Goal: Information Seeking & Learning: Learn about a topic

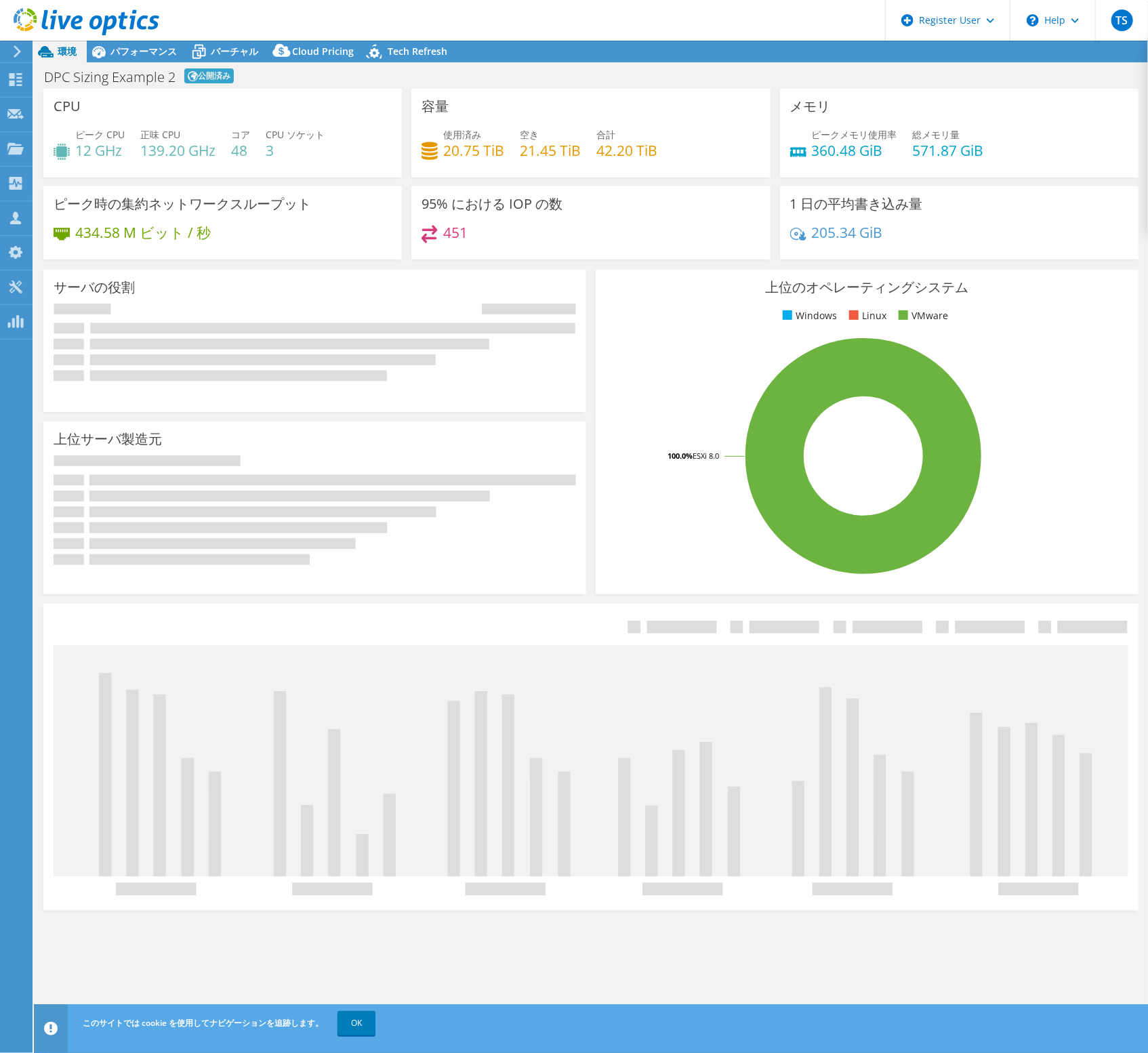
select select "[GEOGRAPHIC_DATA]"
select select "JPY"
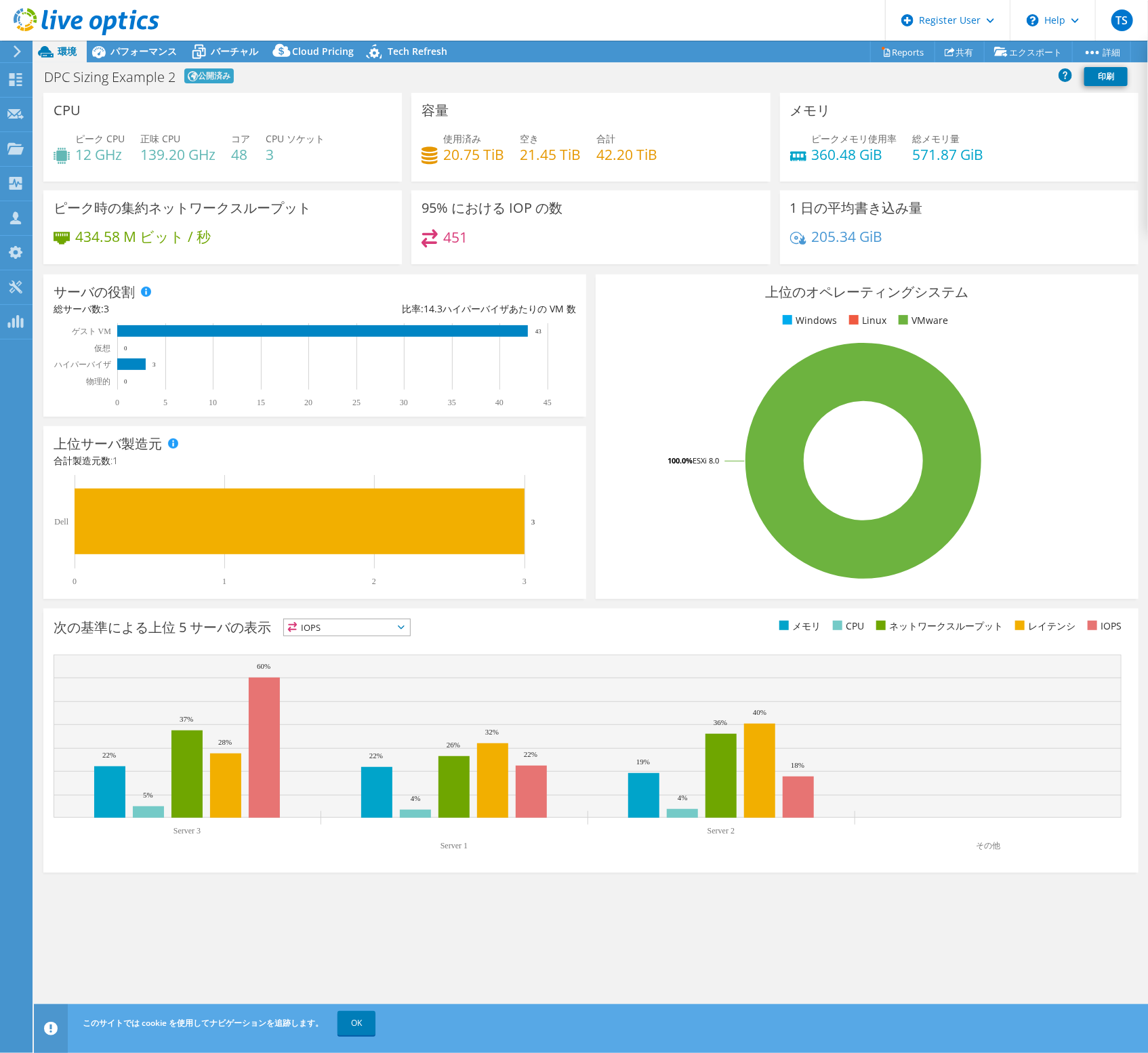
click at [470, 78] on div "DPC Sizing Example 2 公開済み 印刷" at bounding box center [592, 76] width 1115 height 25
drag, startPoint x: 172, startPoint y: 73, endPoint x: 100, endPoint y: 60, distance: 73.2
click at [93, 60] on div "プロジェクト処置 プロジェクト処置 Reports 共有 エクスポート vSAN ReadyNode Sizer" at bounding box center [592, 547] width 1115 height 1012
click at [357, 68] on div "DPC Sizing Example 2 公開済み 印刷" at bounding box center [592, 76] width 1115 height 25
drag, startPoint x: 45, startPoint y: 77, endPoint x: 198, endPoint y: 78, distance: 153.0
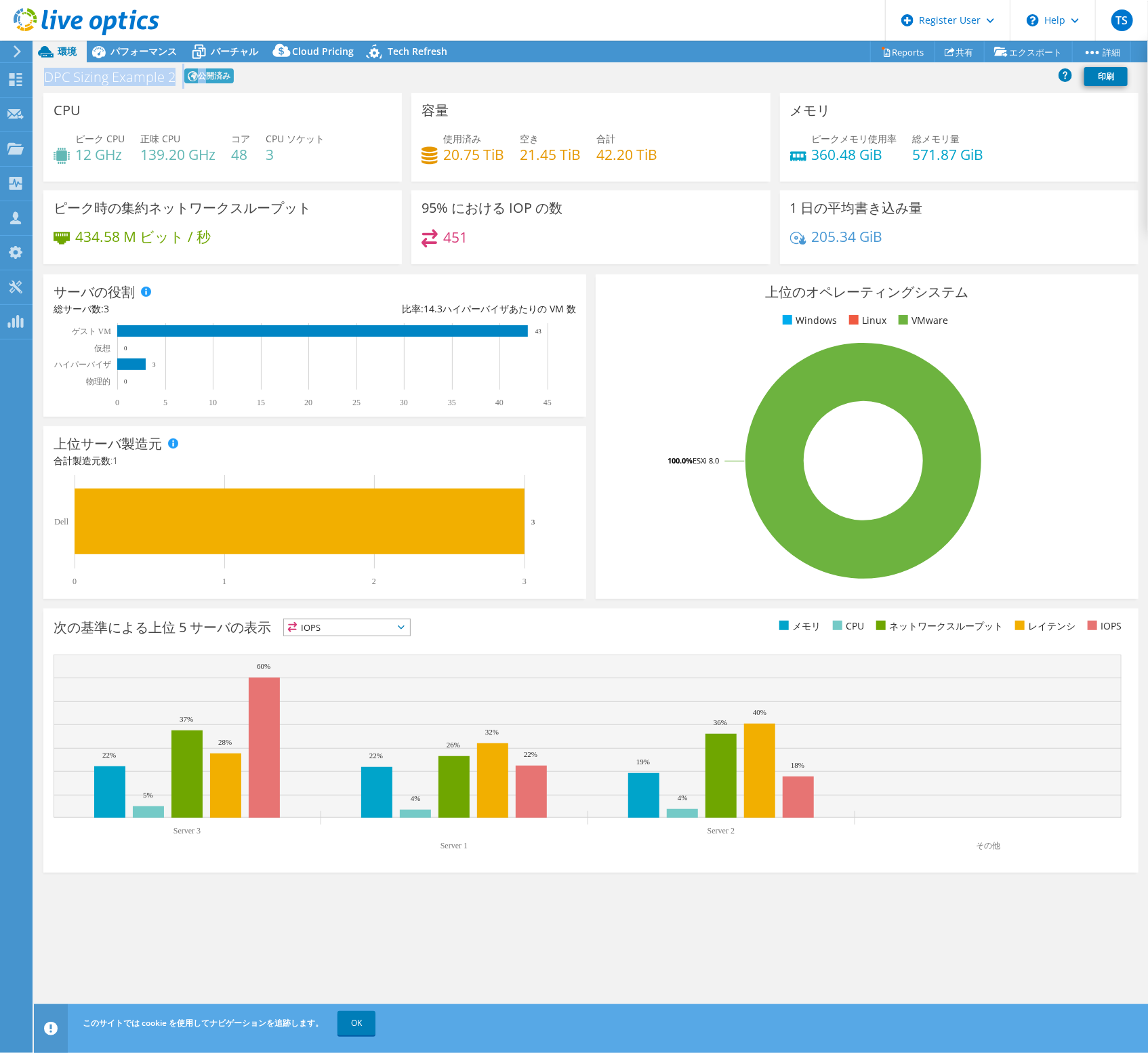
click at [198, 78] on div "DPC Sizing Example 2 公開済み 印刷" at bounding box center [592, 76] width 1115 height 25
click at [521, 80] on div "DPC Sizing Example 2 公開済み 印刷" at bounding box center [592, 76] width 1115 height 25
click at [125, 51] on span "パフォーマンス" at bounding box center [143, 51] width 66 height 13
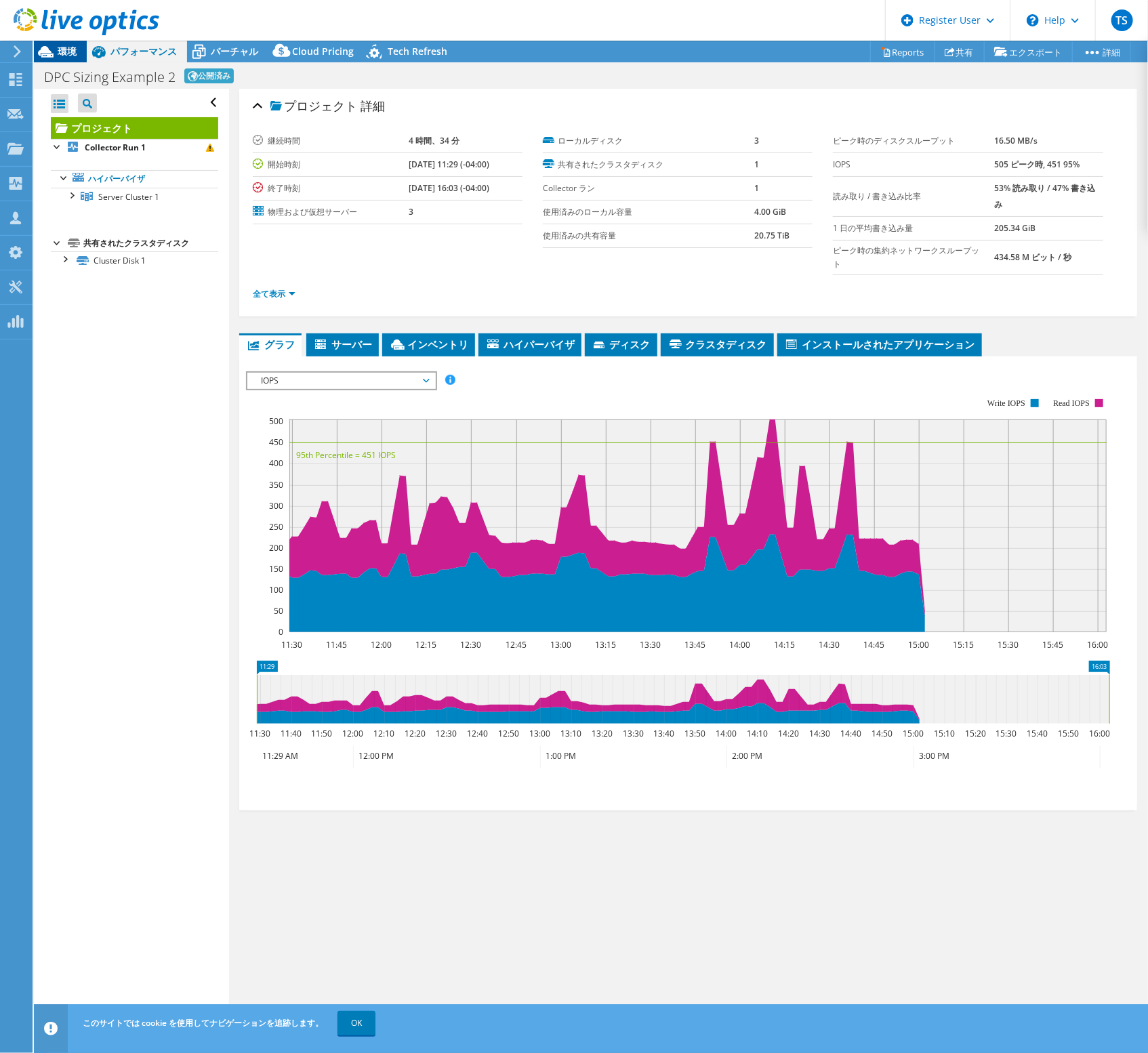
click at [57, 59] on icon at bounding box center [46, 52] width 24 height 24
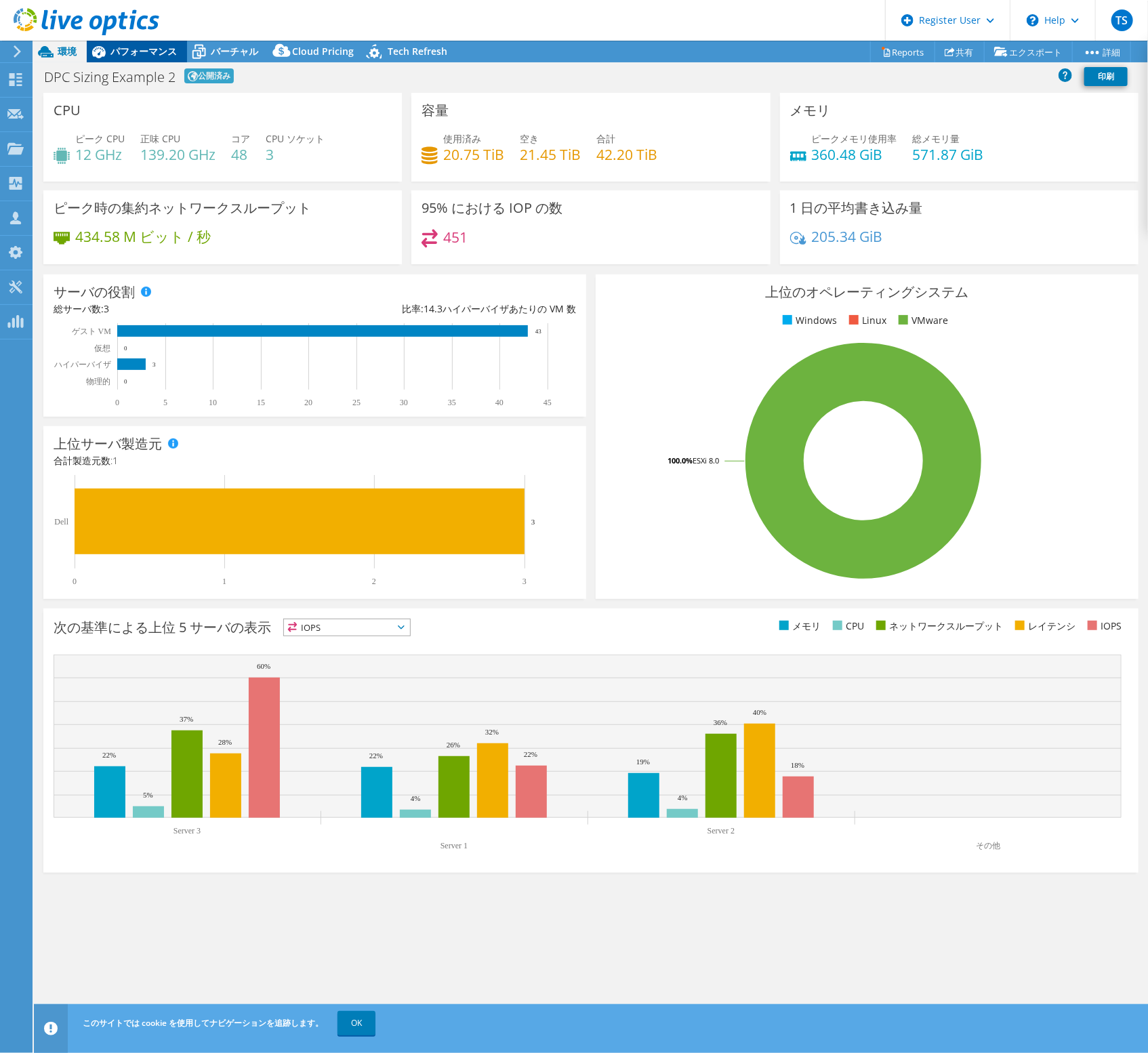
click at [148, 48] on span "パフォーマンス" at bounding box center [143, 51] width 66 height 13
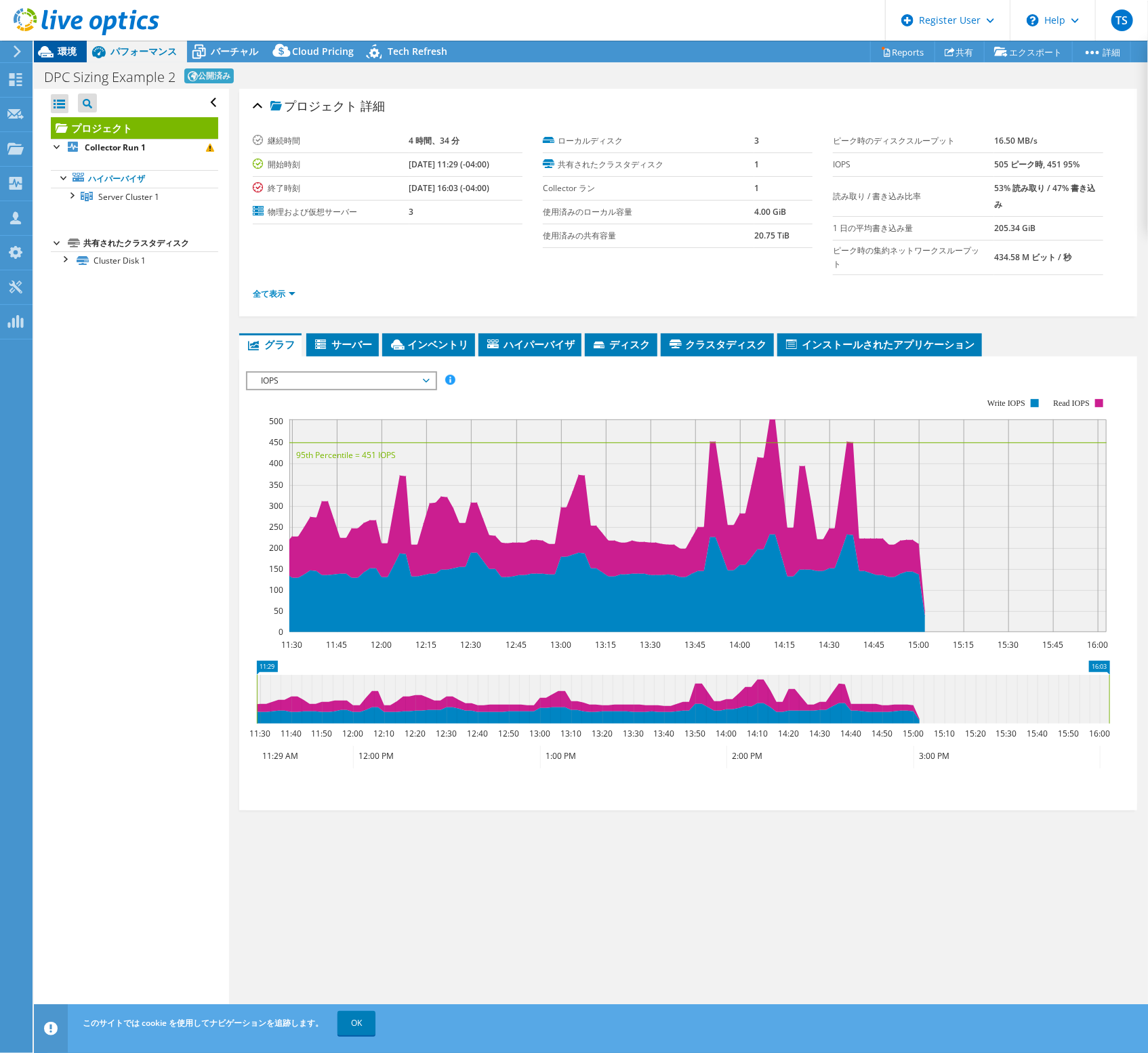
click at [75, 57] on span "環境" at bounding box center [67, 51] width 19 height 13
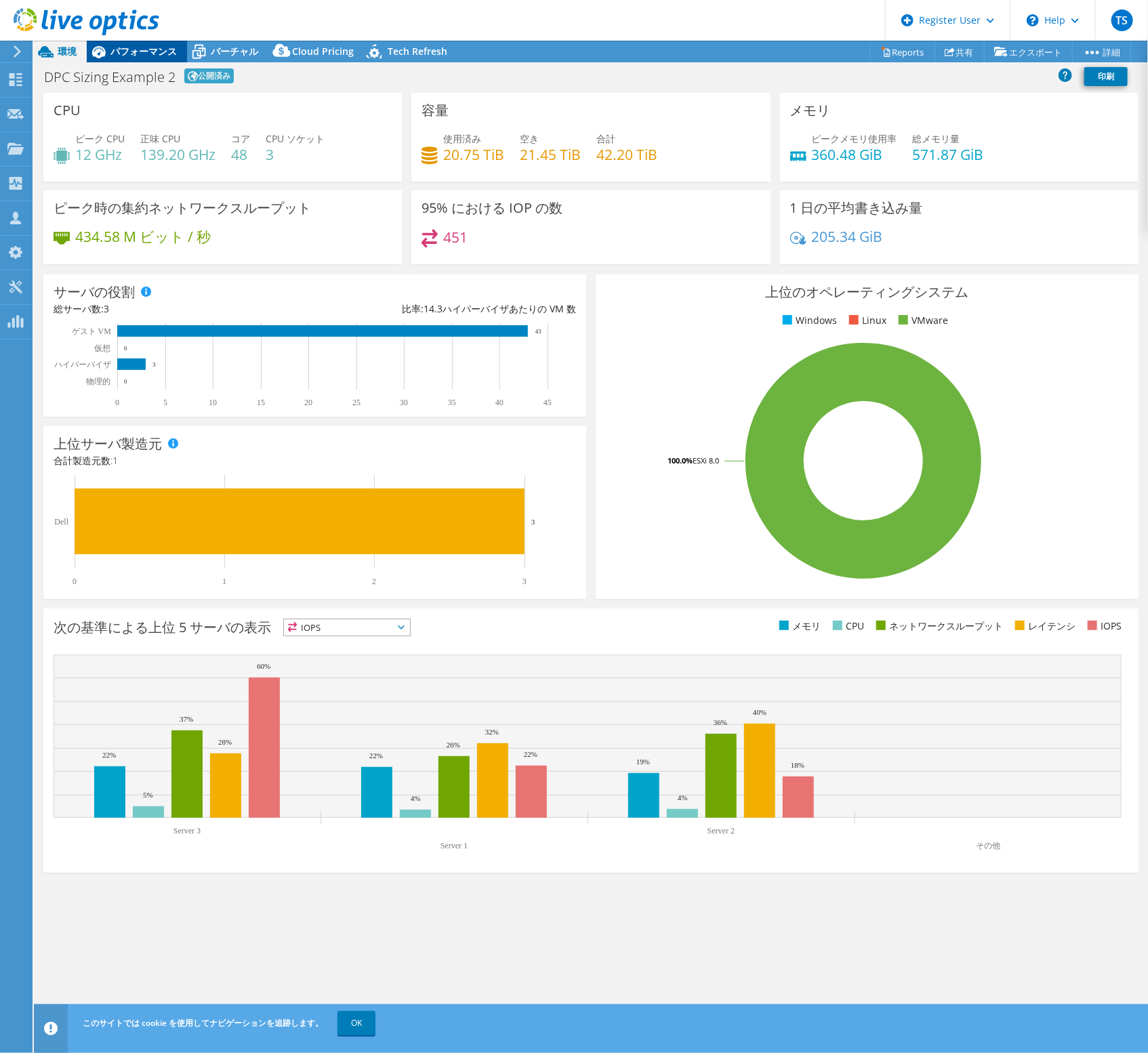
click at [143, 51] on span "パフォーマンス" at bounding box center [143, 51] width 66 height 13
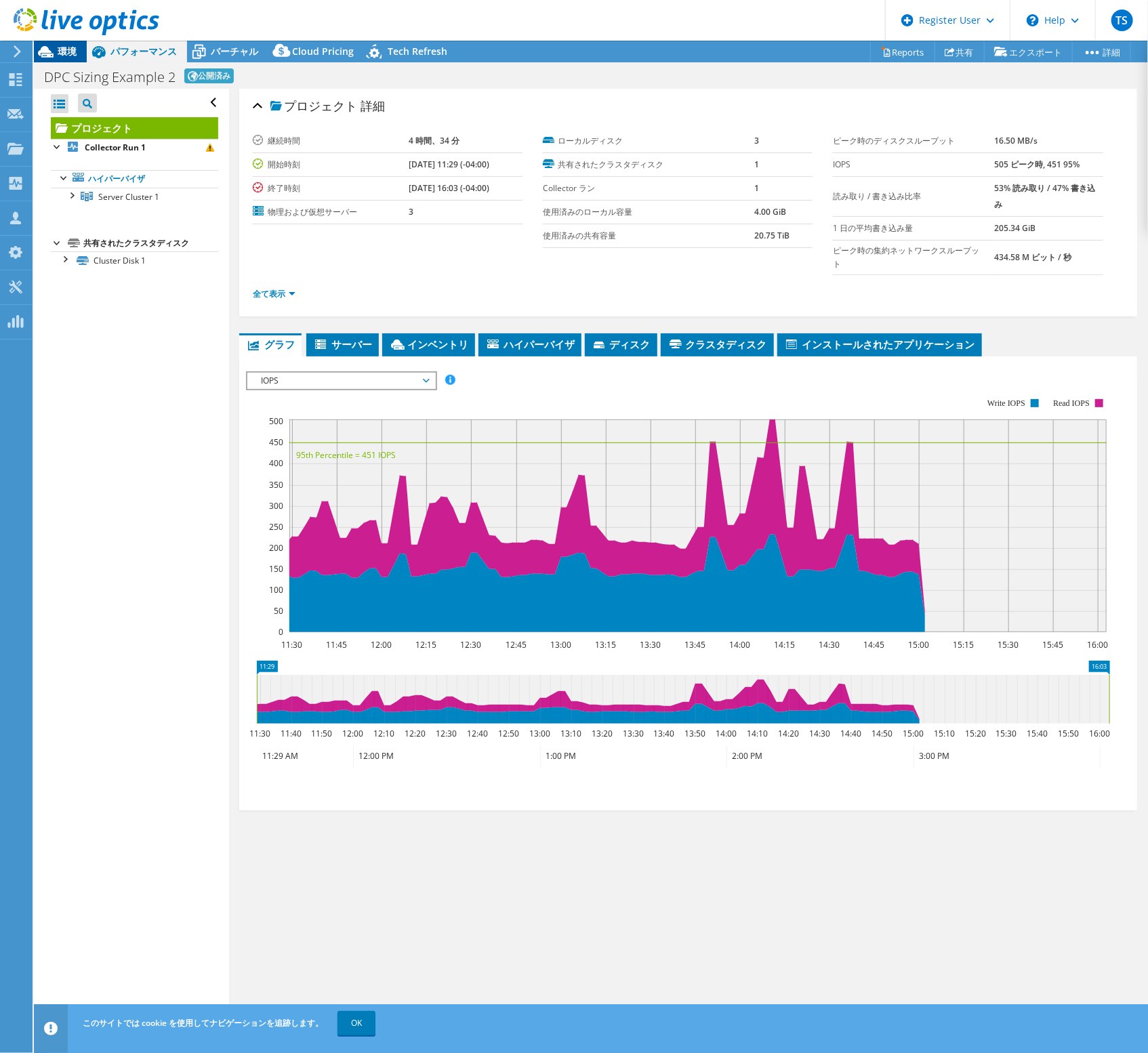
click at [60, 48] on span "環境" at bounding box center [67, 51] width 19 height 13
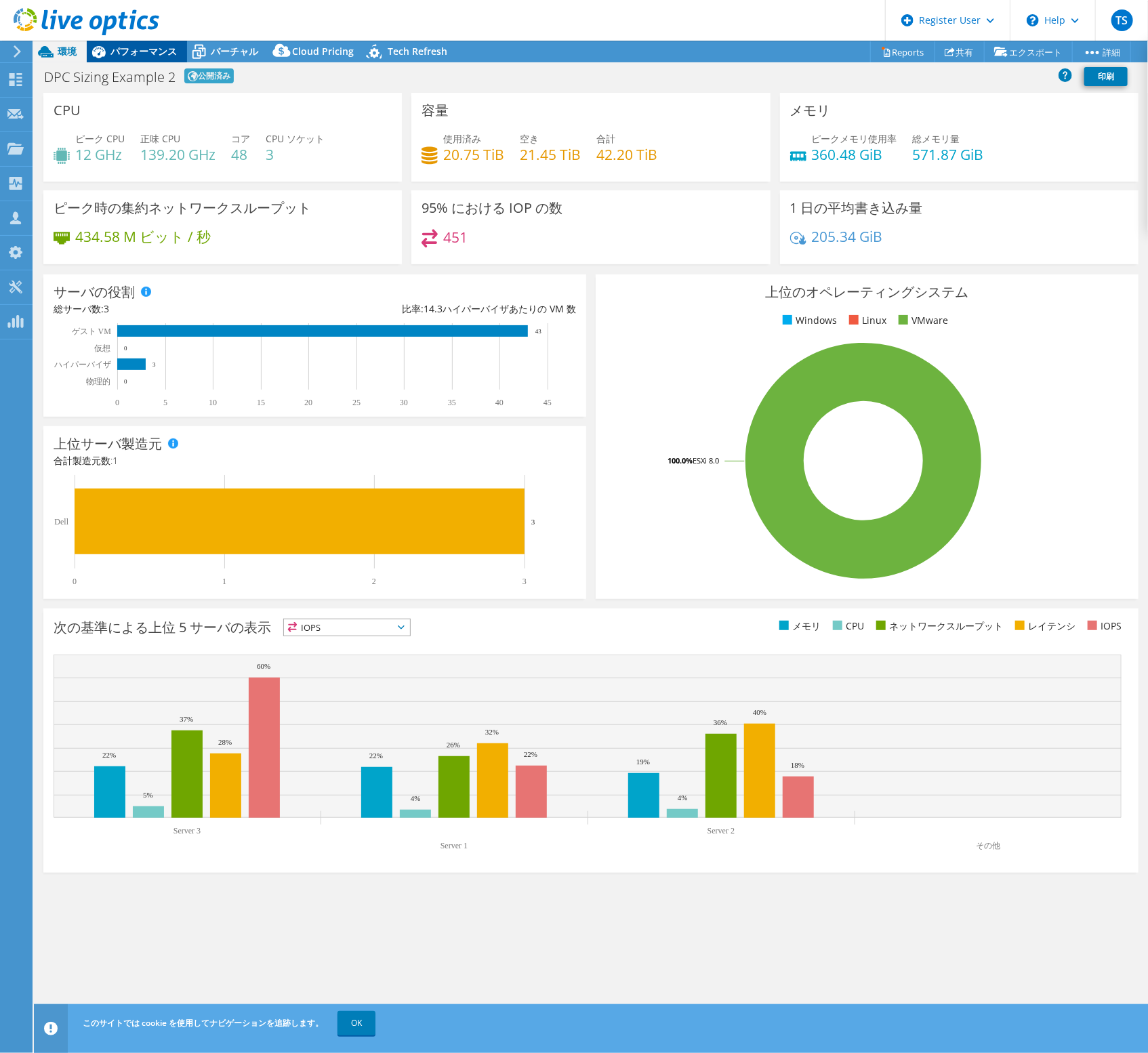
click at [118, 55] on span "パフォーマンス" at bounding box center [143, 51] width 66 height 13
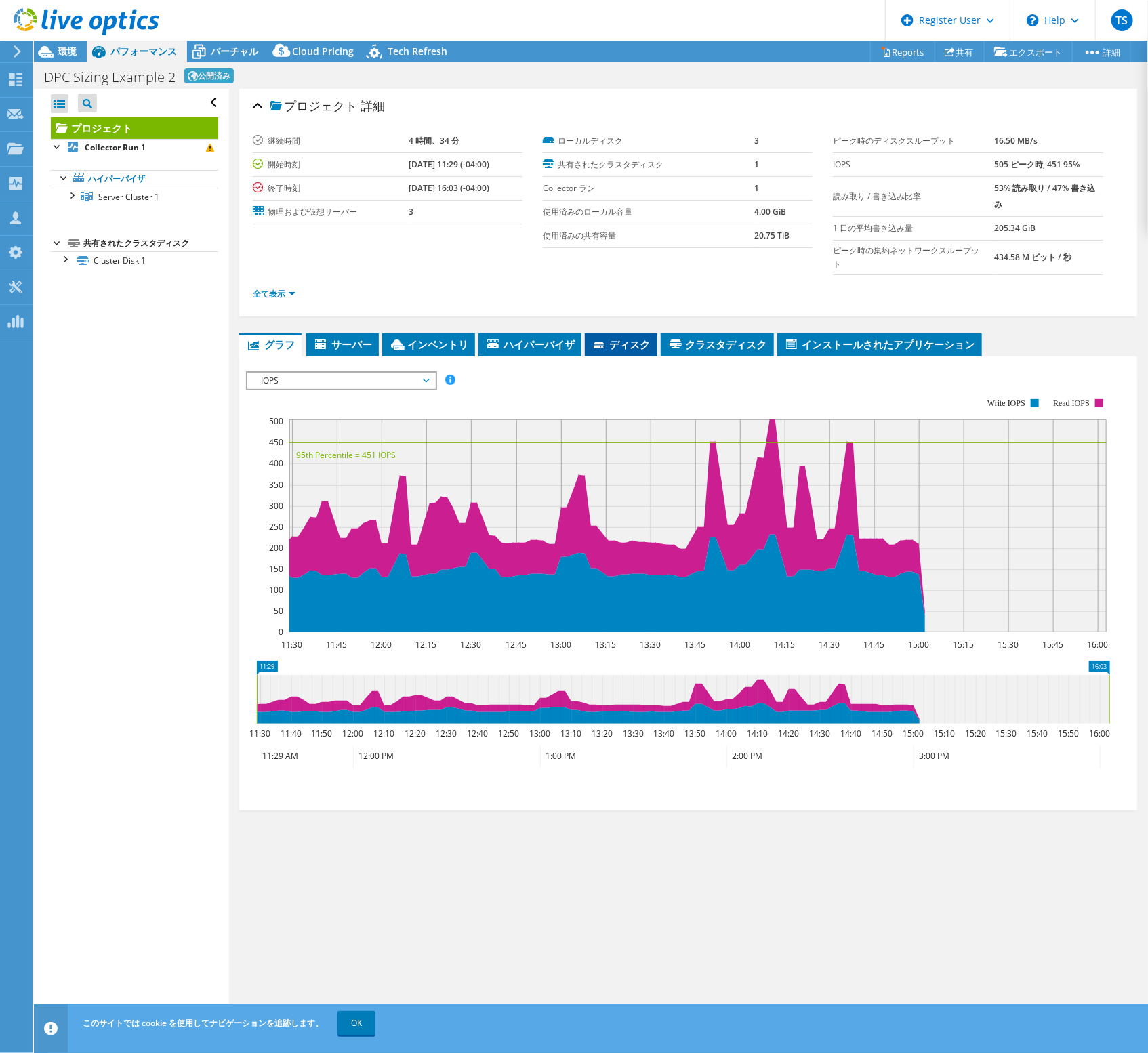
click at [613, 341] on span "ディスク" at bounding box center [621, 344] width 59 height 14
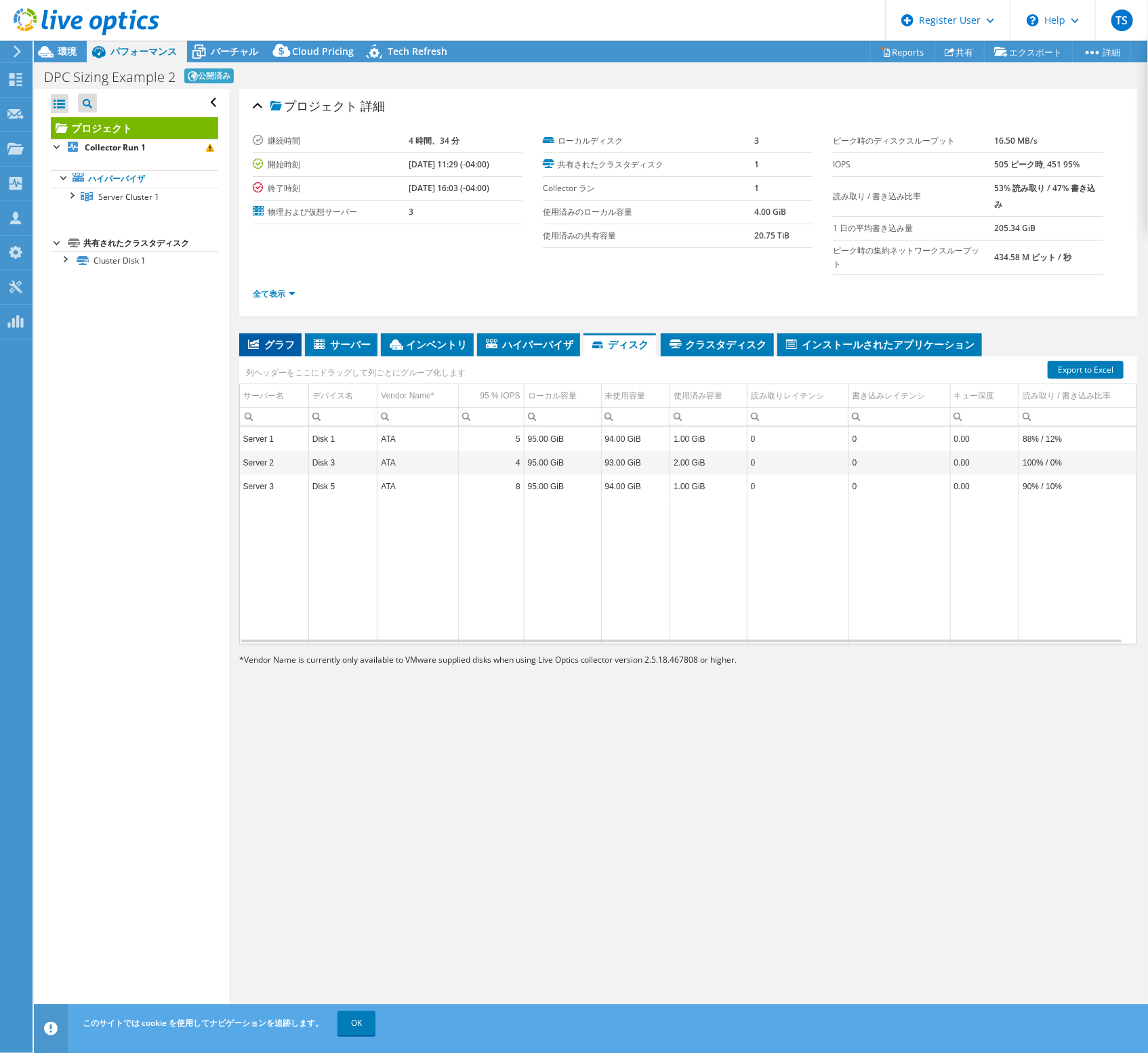
click at [271, 337] on span "グラフ" at bounding box center [270, 344] width 49 height 14
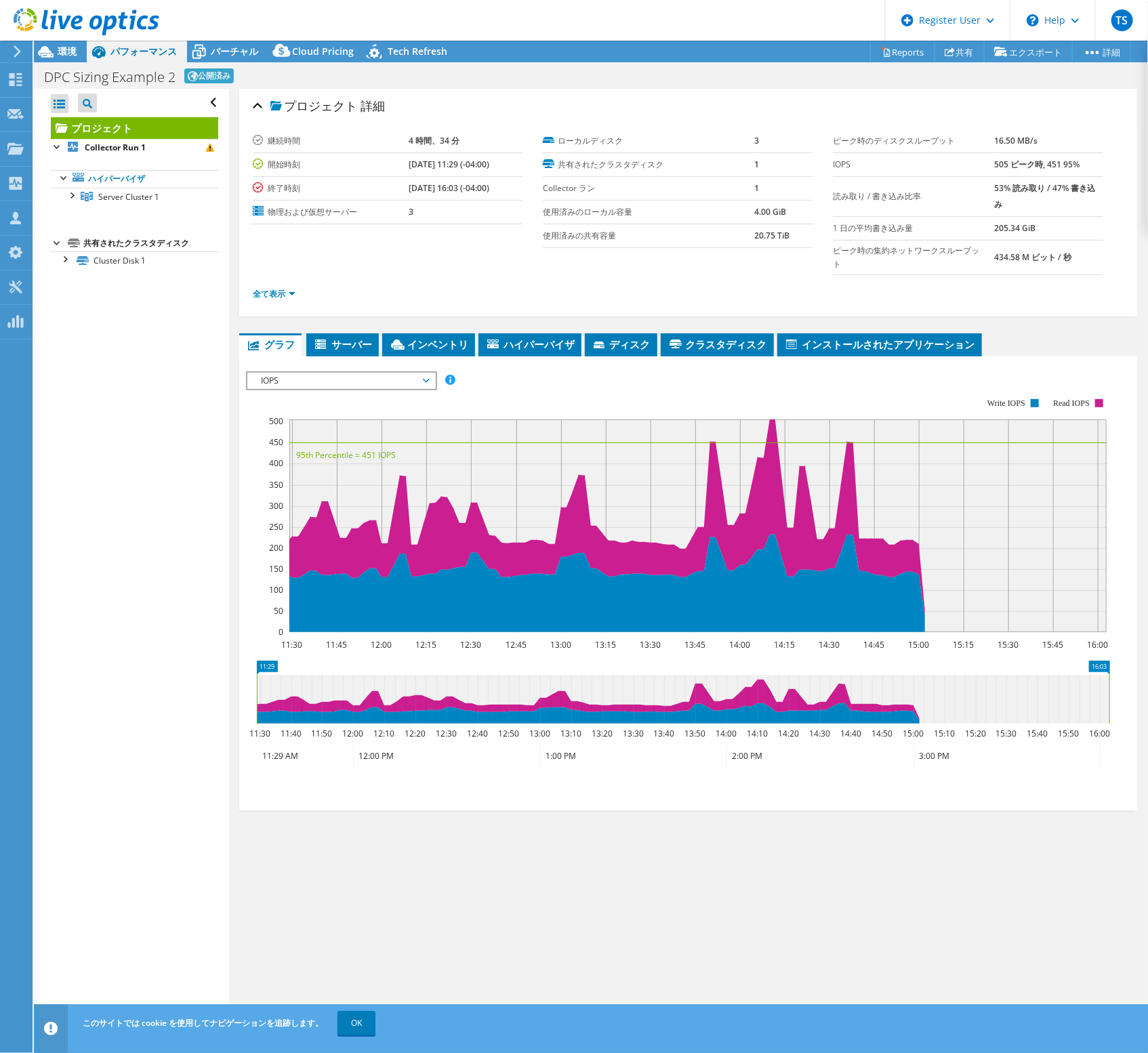
drag, startPoint x: 983, startPoint y: 162, endPoint x: 994, endPoint y: 162, distance: 11.0
click at [994, 162] on tr "IOPS 505 ピーク時, 451 95%" at bounding box center [967, 165] width 270 height 24
click at [57, 55] on span "環境" at bounding box center [67, 51] width 19 height 13
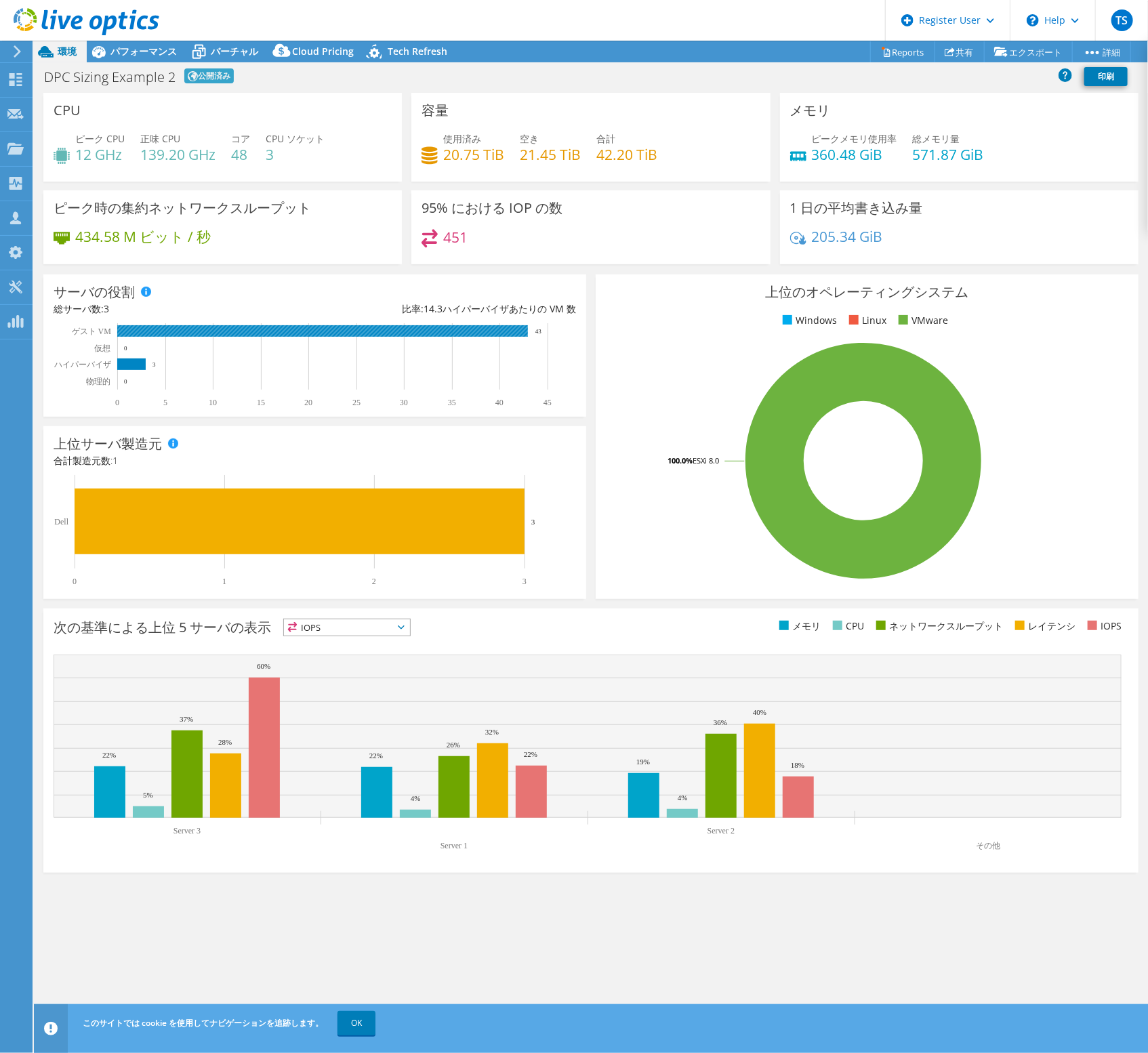
click at [452, 333] on rect at bounding box center [322, 331] width 411 height 11
click at [163, 53] on span "パフォーマンス" at bounding box center [143, 51] width 66 height 13
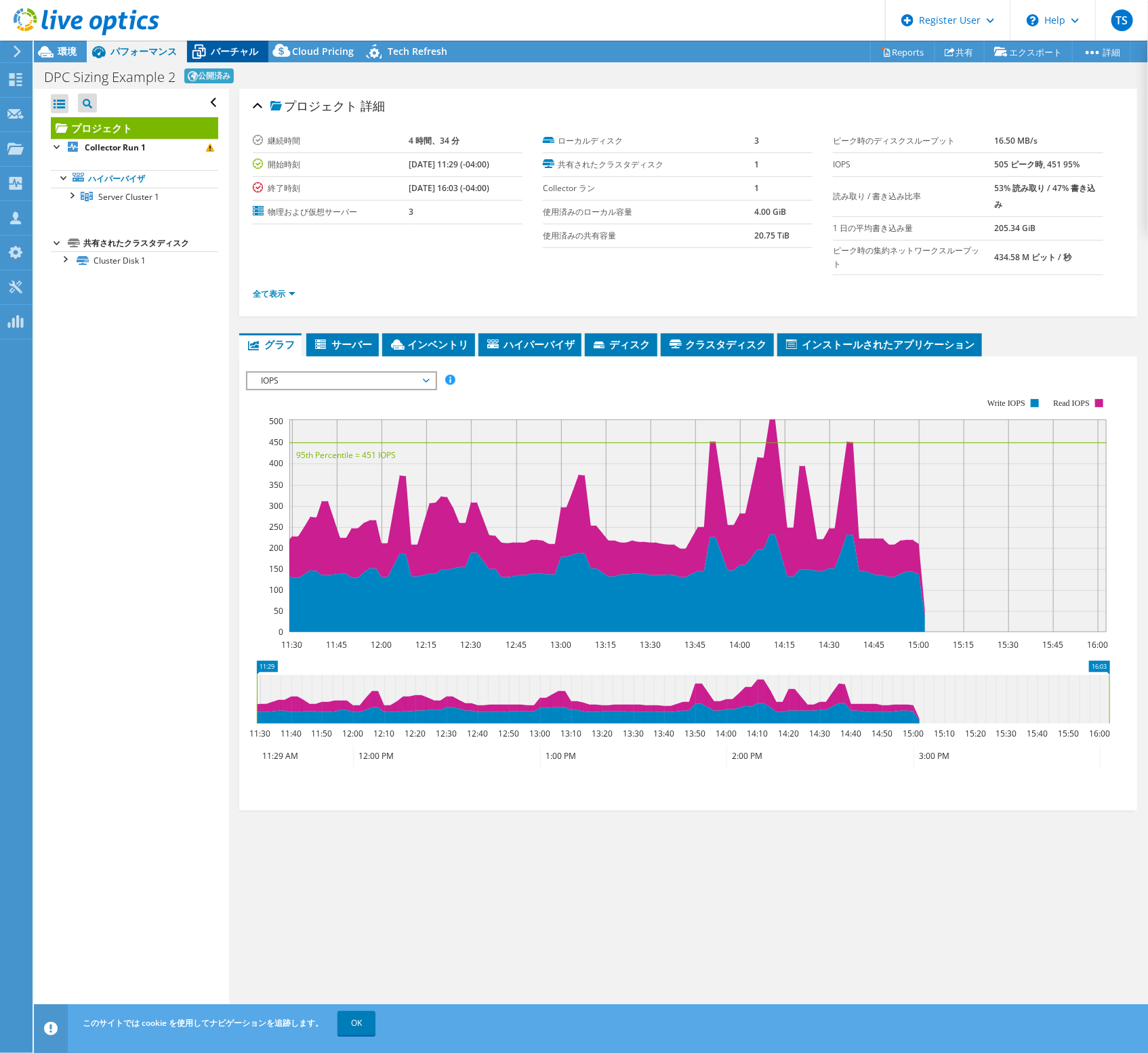
click at [240, 53] on span "バーチャル" at bounding box center [235, 51] width 48 height 13
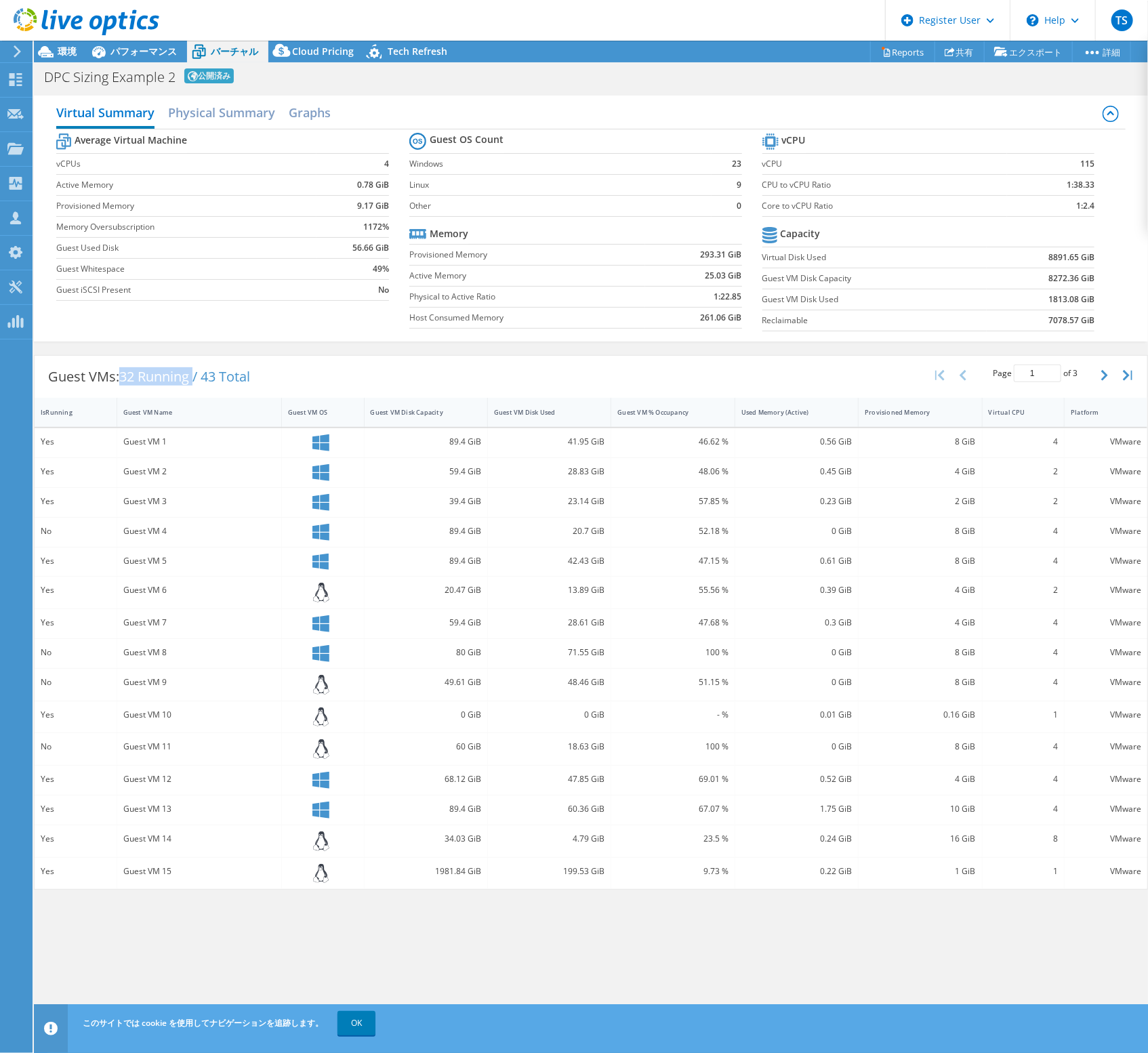
drag, startPoint x: 120, startPoint y: 372, endPoint x: 197, endPoint y: 371, distance: 77.0
click at [197, 371] on div "Guest VMs: 32 Running / 43 Total" at bounding box center [149, 376] width 229 height 42
click at [477, 368] on div "Guest VMs: 32 Running / 43 Total Page 1 of 3 5 rows 10 rows 20 rows 25 rows 50 …" at bounding box center [591, 376] width 1113 height 42
click at [162, 57] on span "パフォーマンス" at bounding box center [143, 51] width 66 height 13
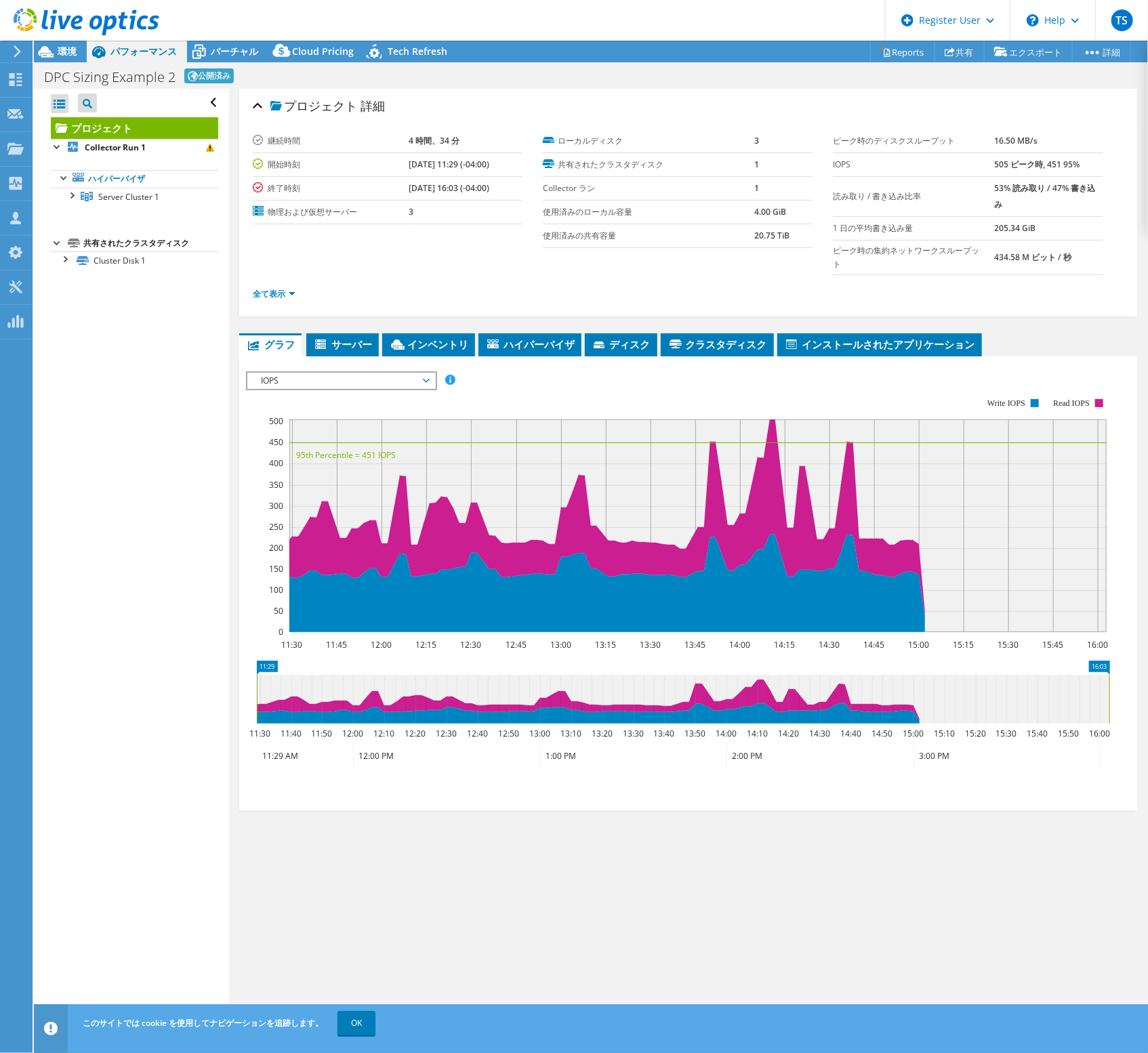
click at [713, 103] on div "プロジェクト 詳細" at bounding box center [689, 107] width 871 height 29
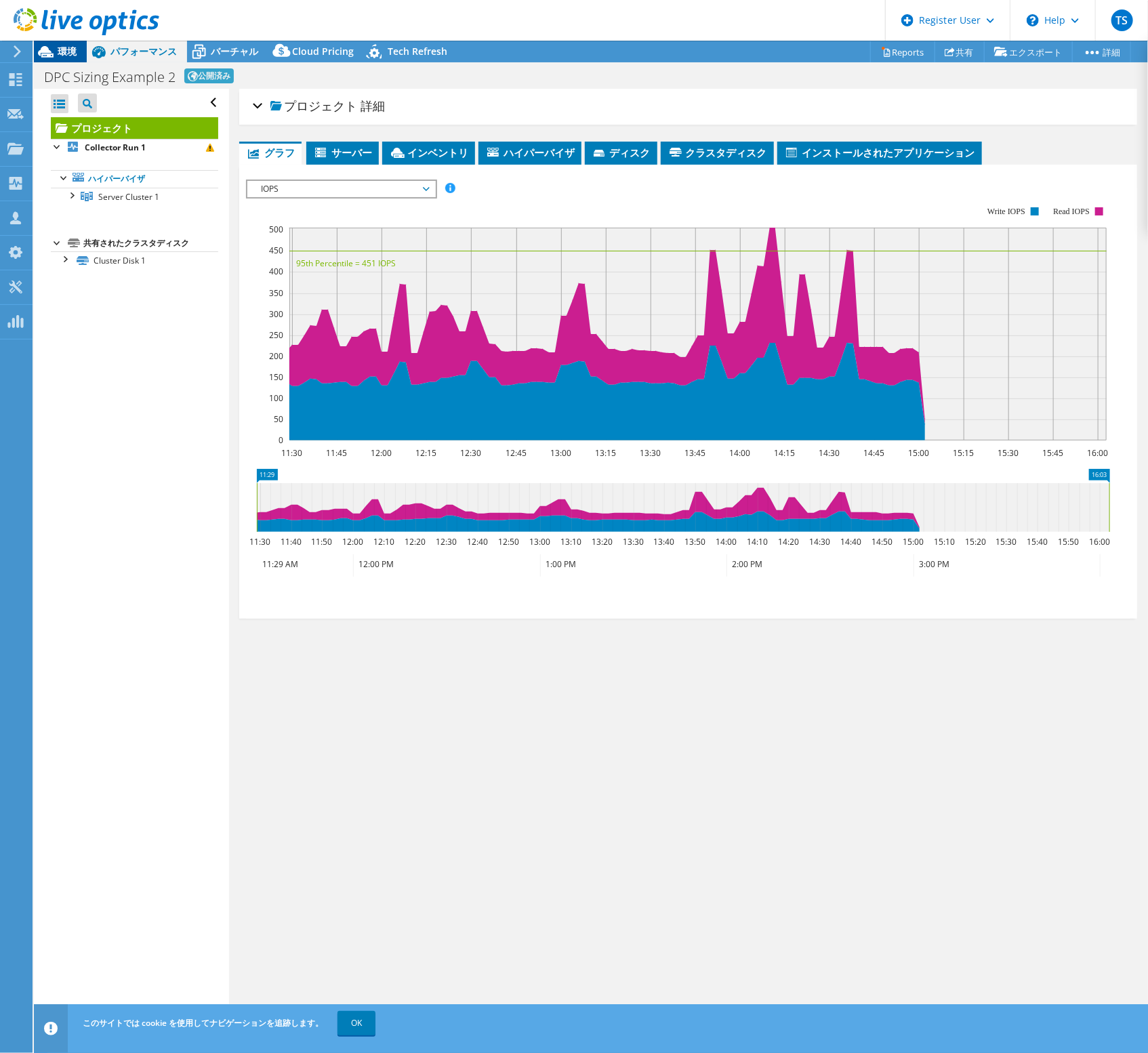
click at [72, 58] on div "環境" at bounding box center [61, 51] width 53 height 21
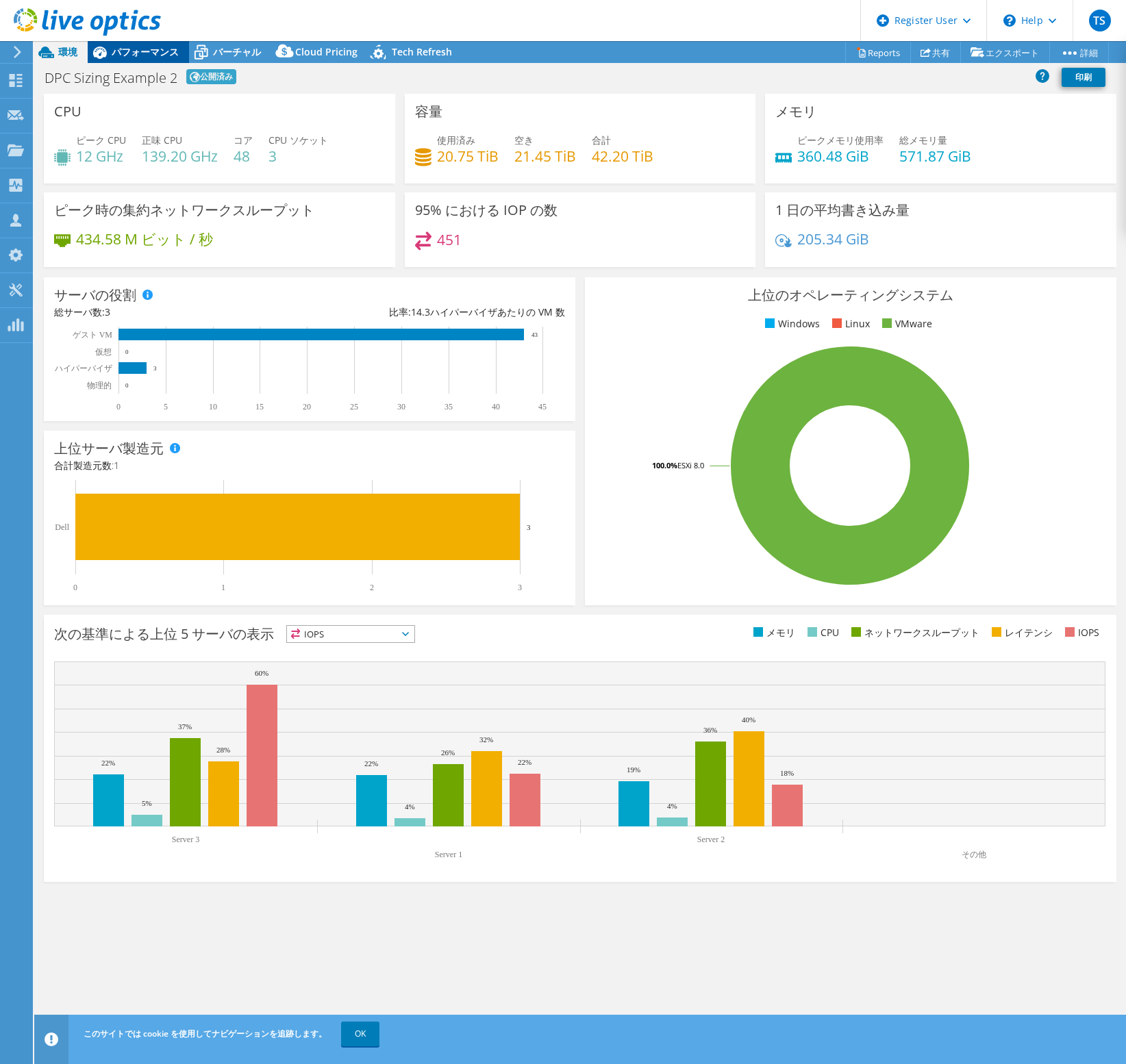
click at [168, 48] on span "パフォーマンス" at bounding box center [145, 51] width 67 height 13
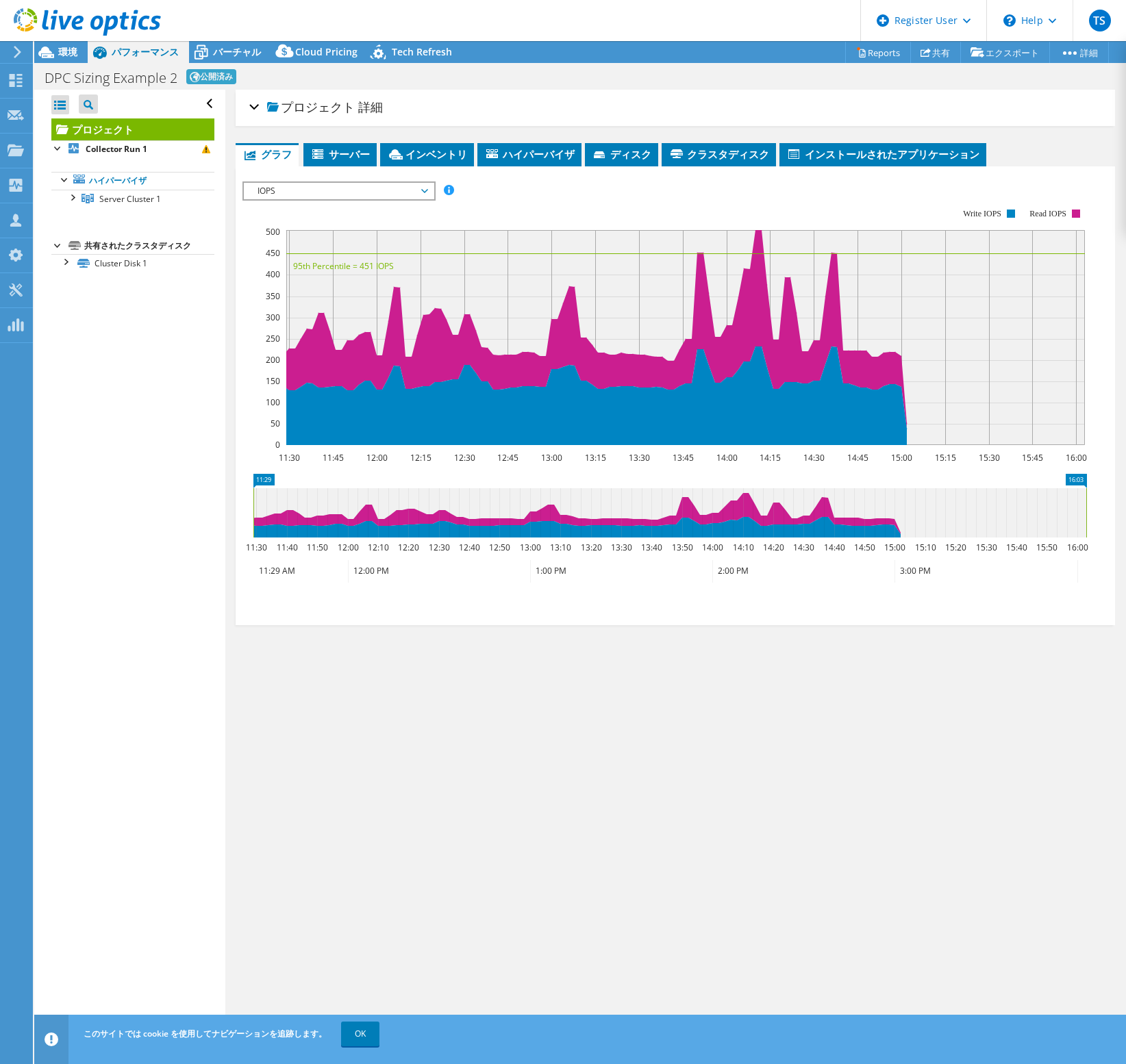
click at [425, 187] on span "IOPS" at bounding box center [339, 191] width 176 height 16
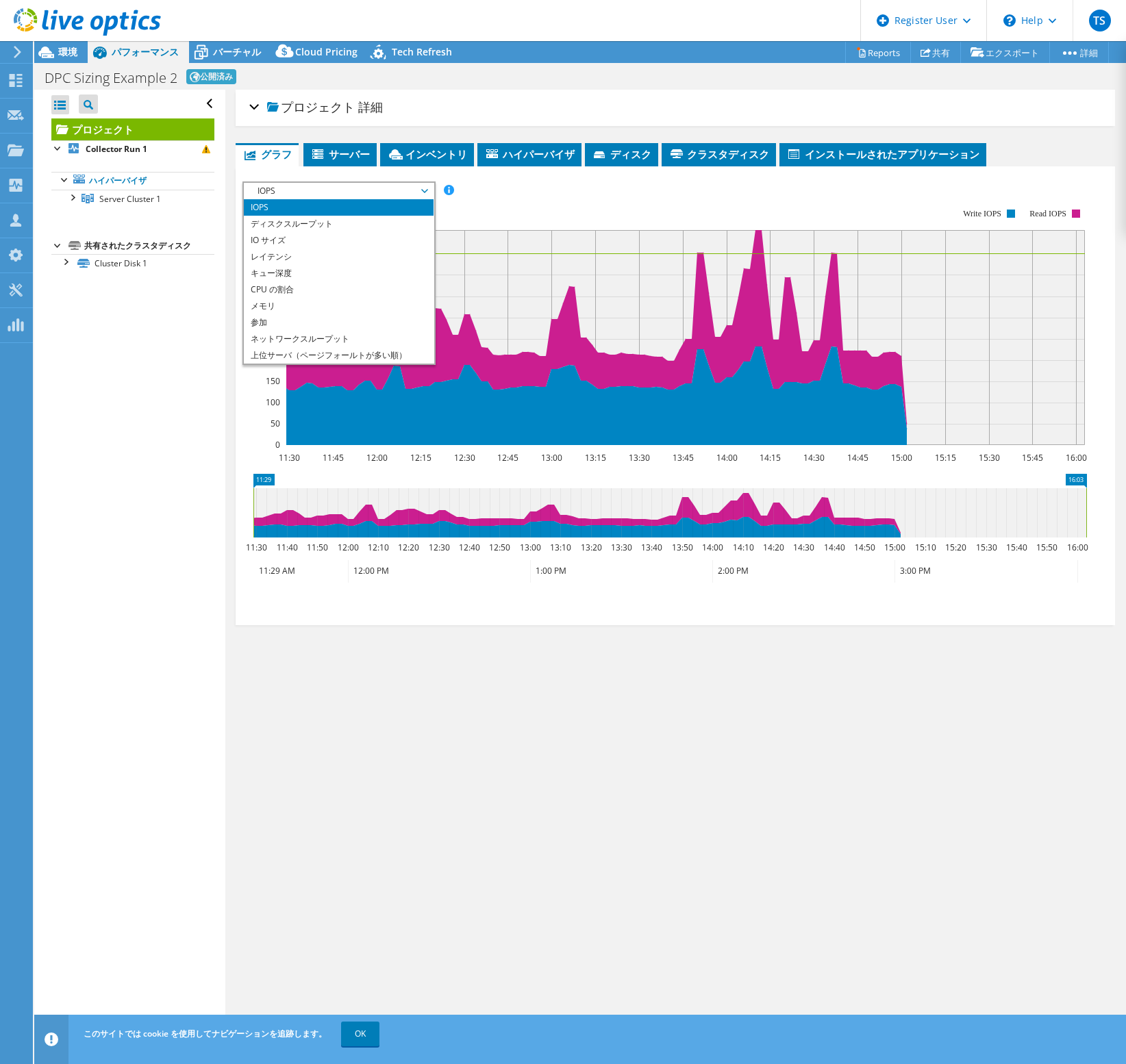
click at [425, 187] on span "IOPS" at bounding box center [339, 191] width 176 height 16
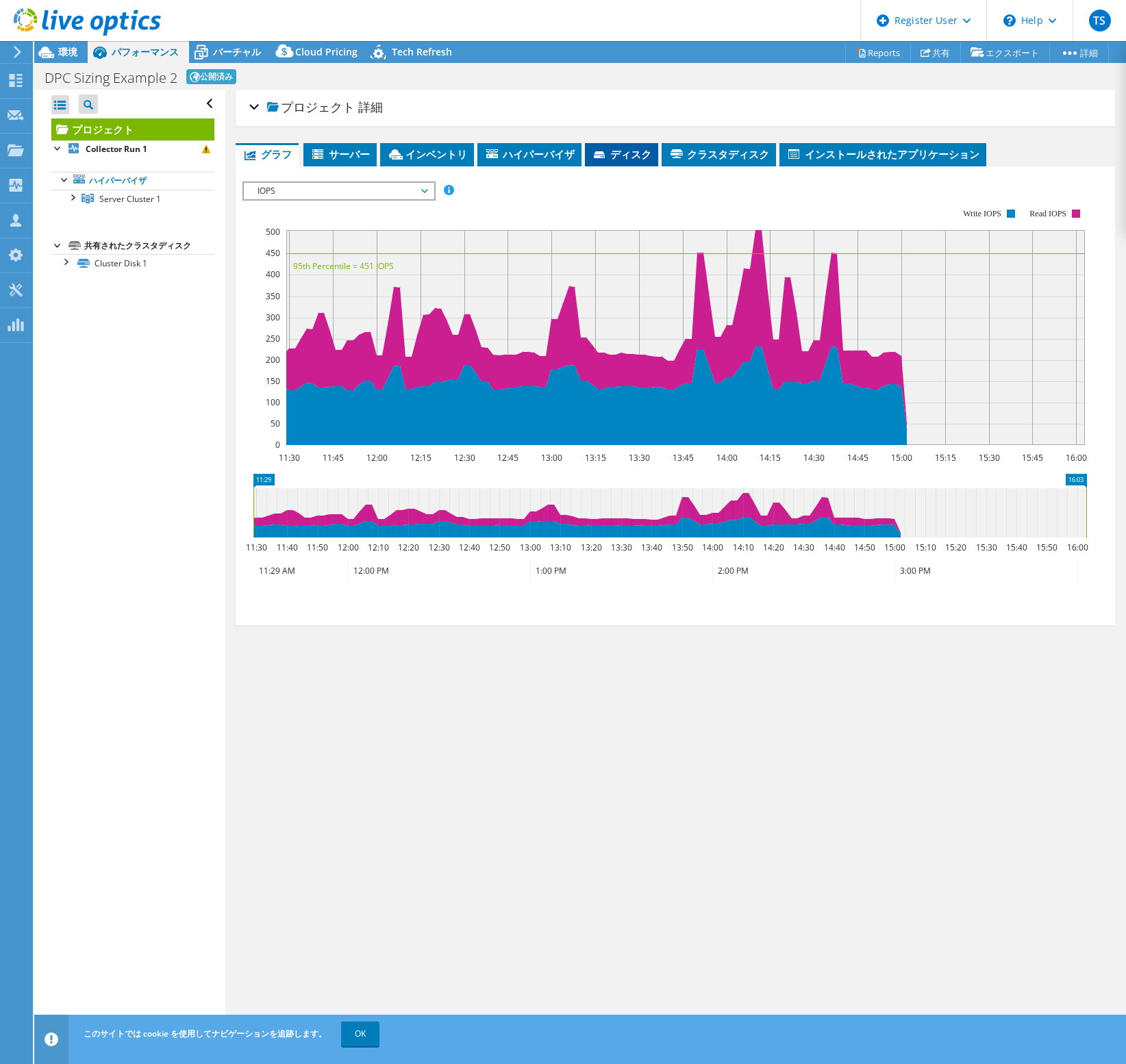
click at [602, 147] on span "ディスク" at bounding box center [622, 154] width 60 height 14
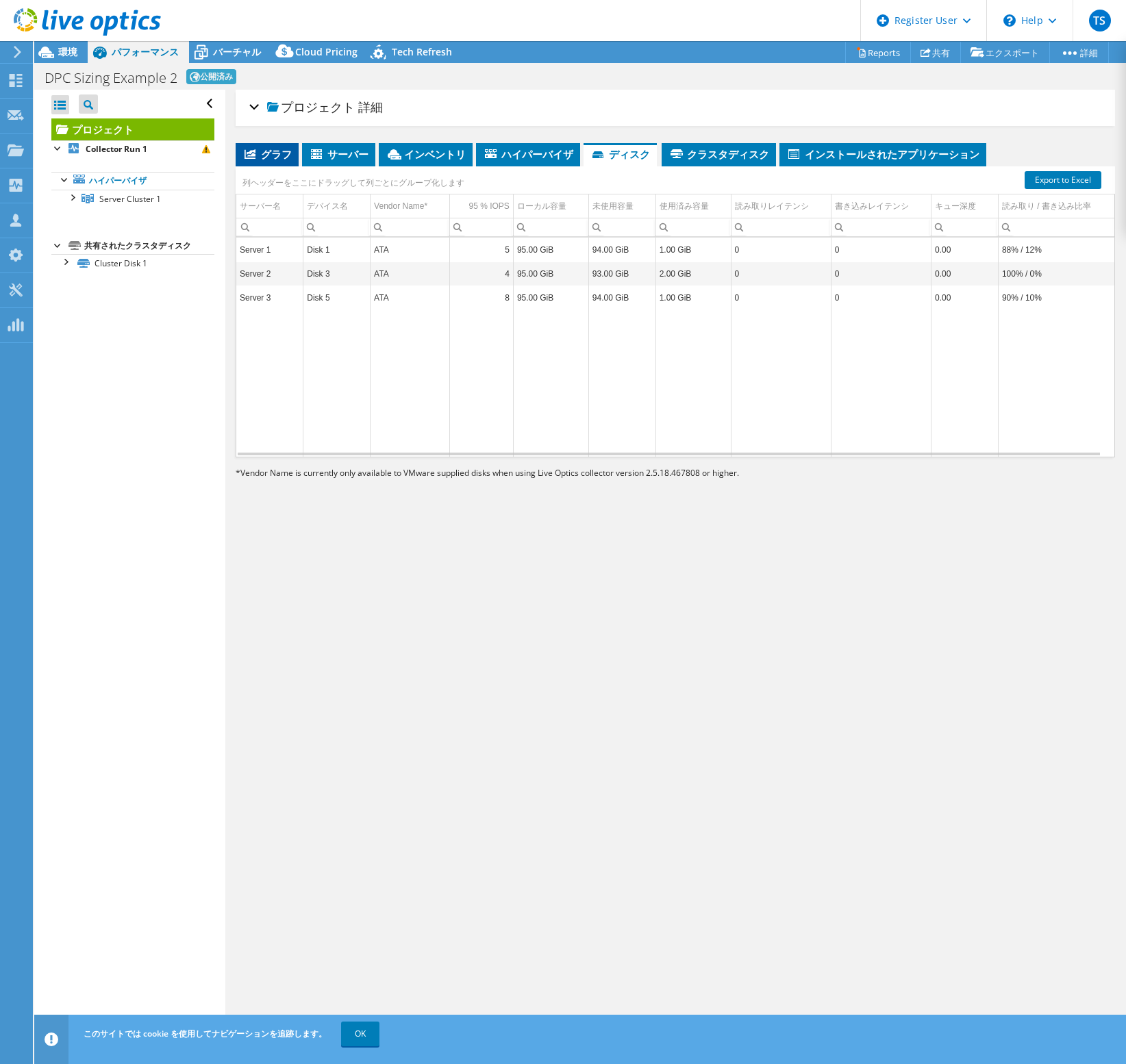
click at [257, 150] on span "グラフ" at bounding box center [266, 154] width 49 height 14
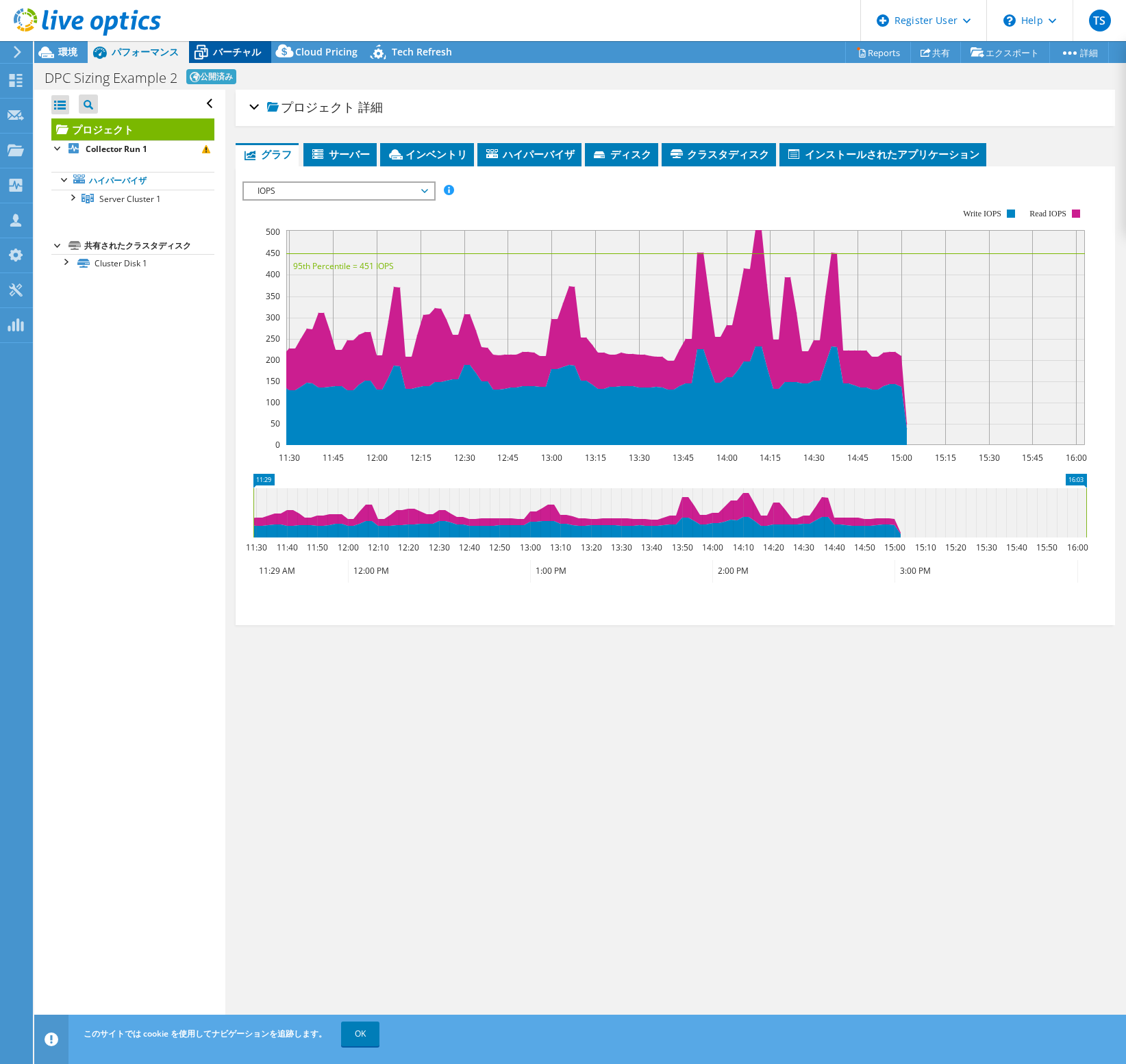
click at [211, 58] on icon at bounding box center [201, 52] width 24 height 24
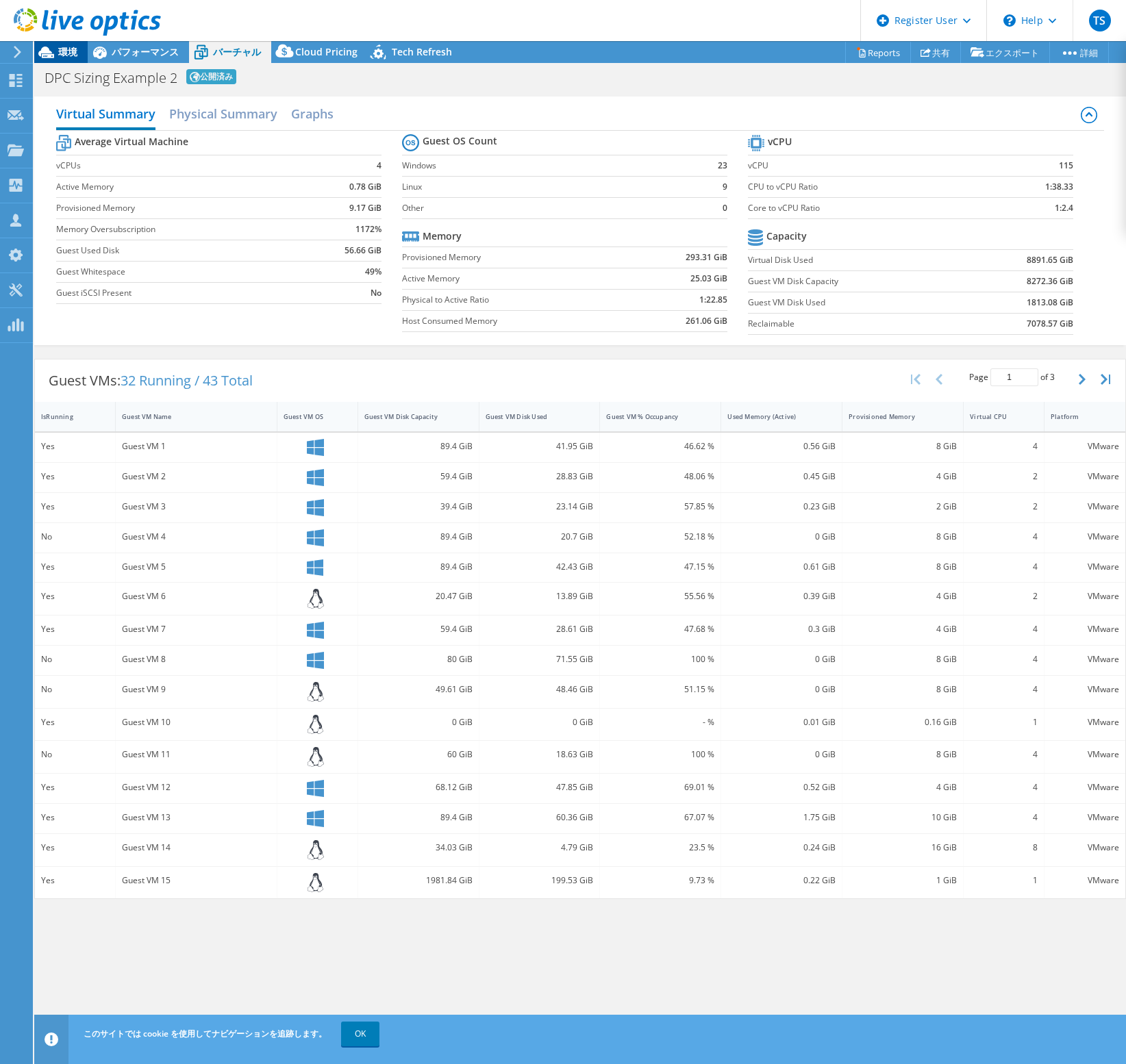
click at [74, 54] on span "環境" at bounding box center [68, 51] width 19 height 13
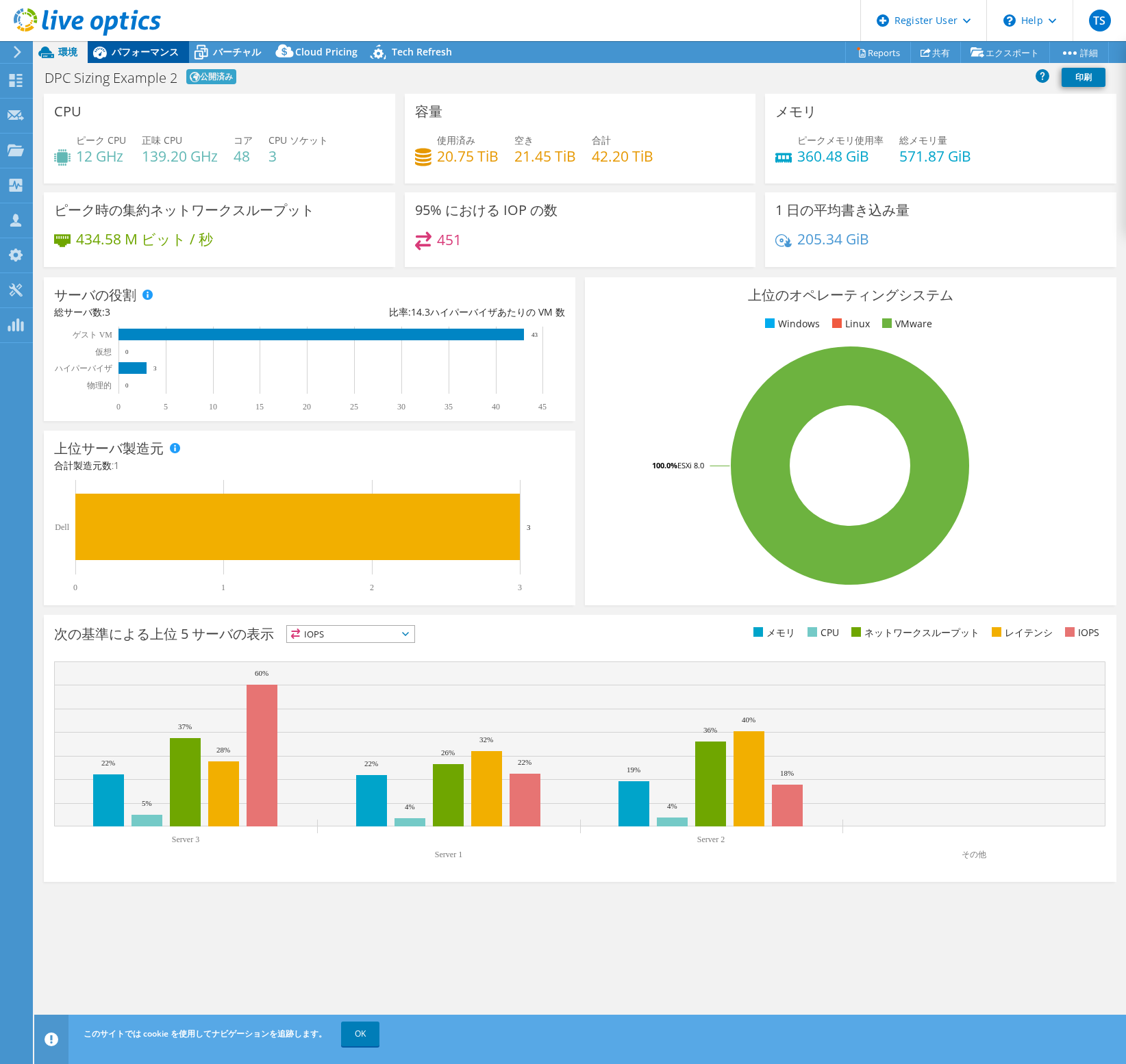
click at [132, 62] on div "パフォーマンス" at bounding box center [138, 51] width 101 height 22
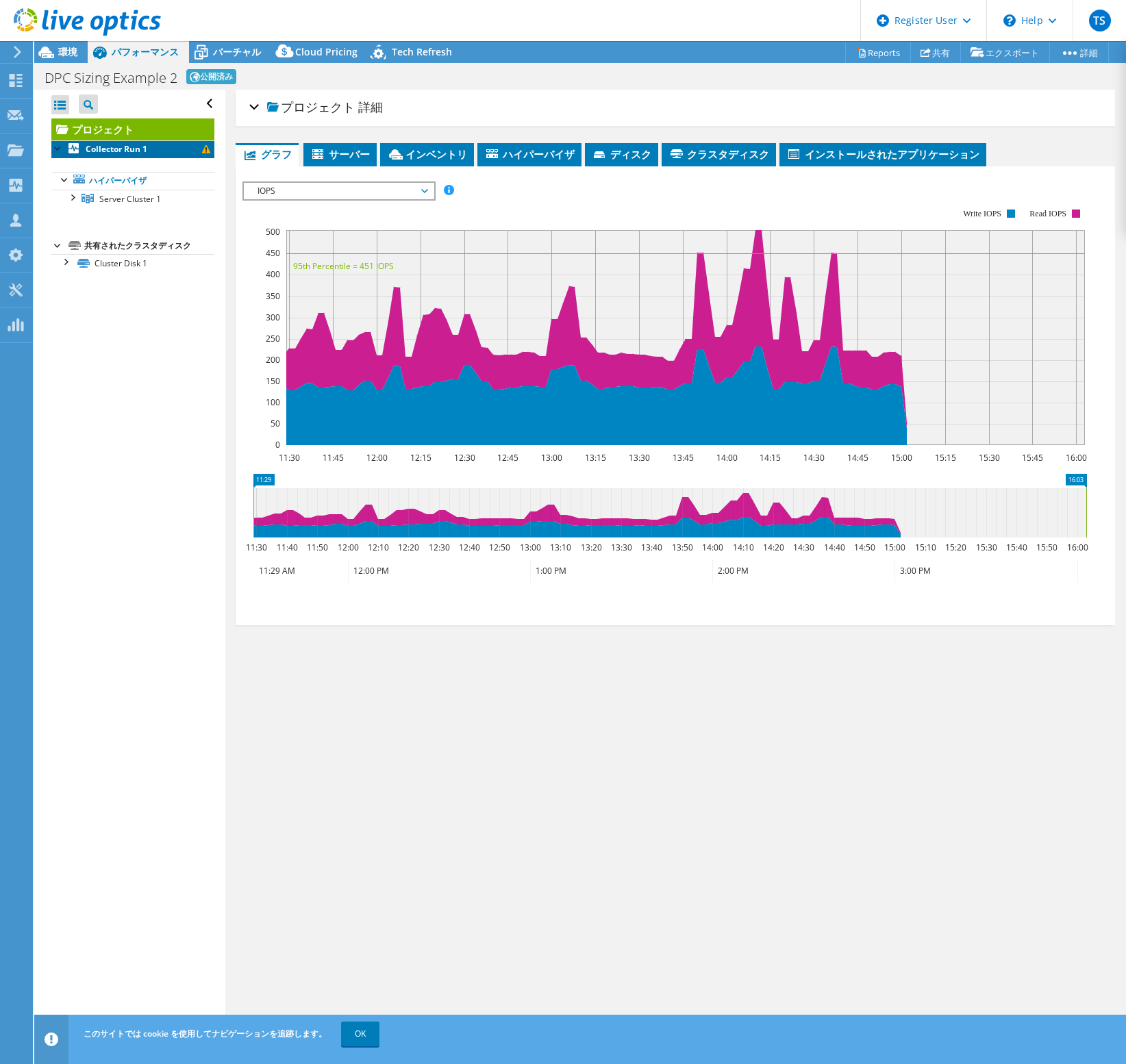
click at [97, 149] on b "Collector Run 1" at bounding box center [116, 149] width 62 height 11
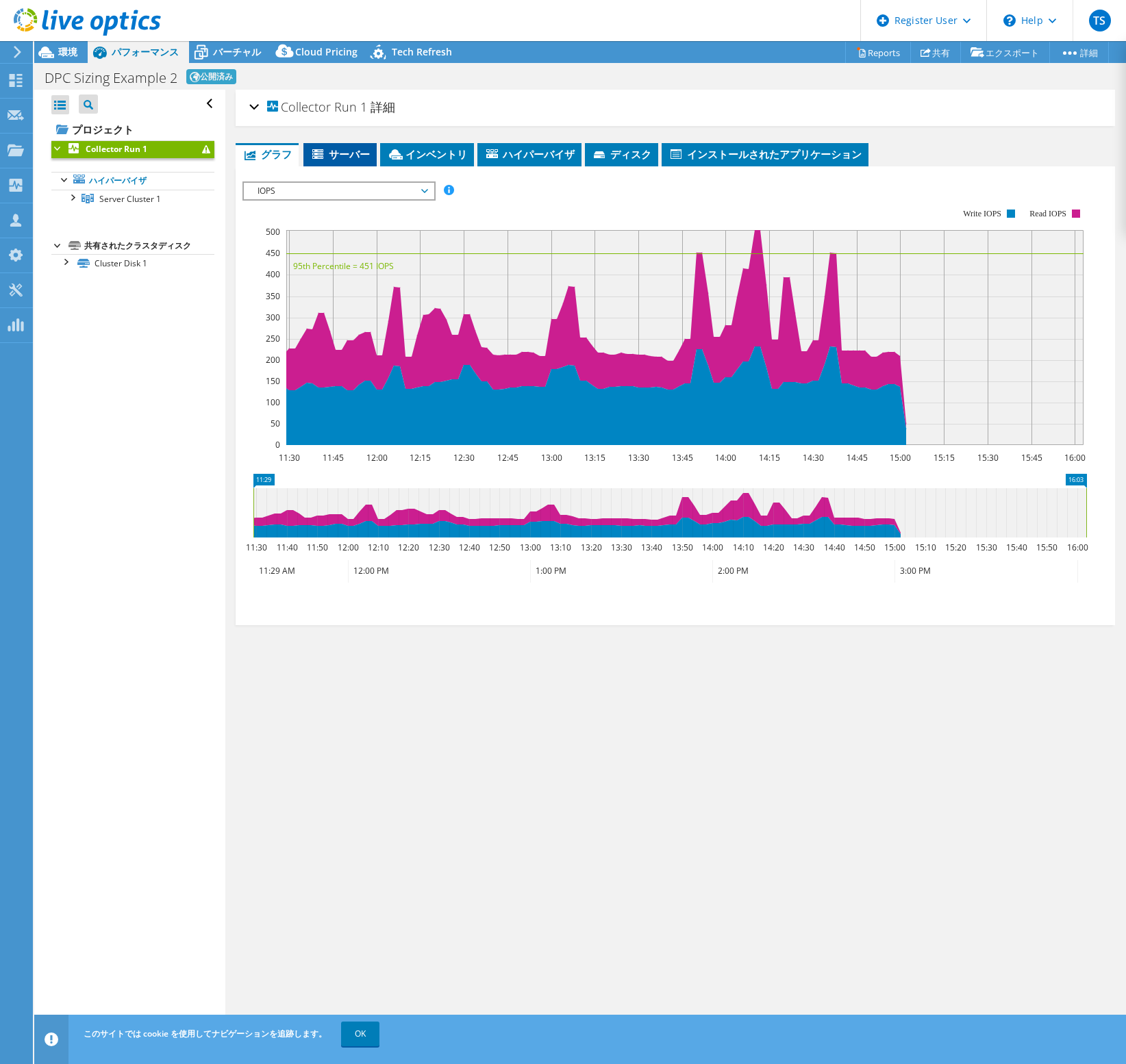
click at [345, 153] on span "サーバー" at bounding box center [340, 154] width 60 height 14
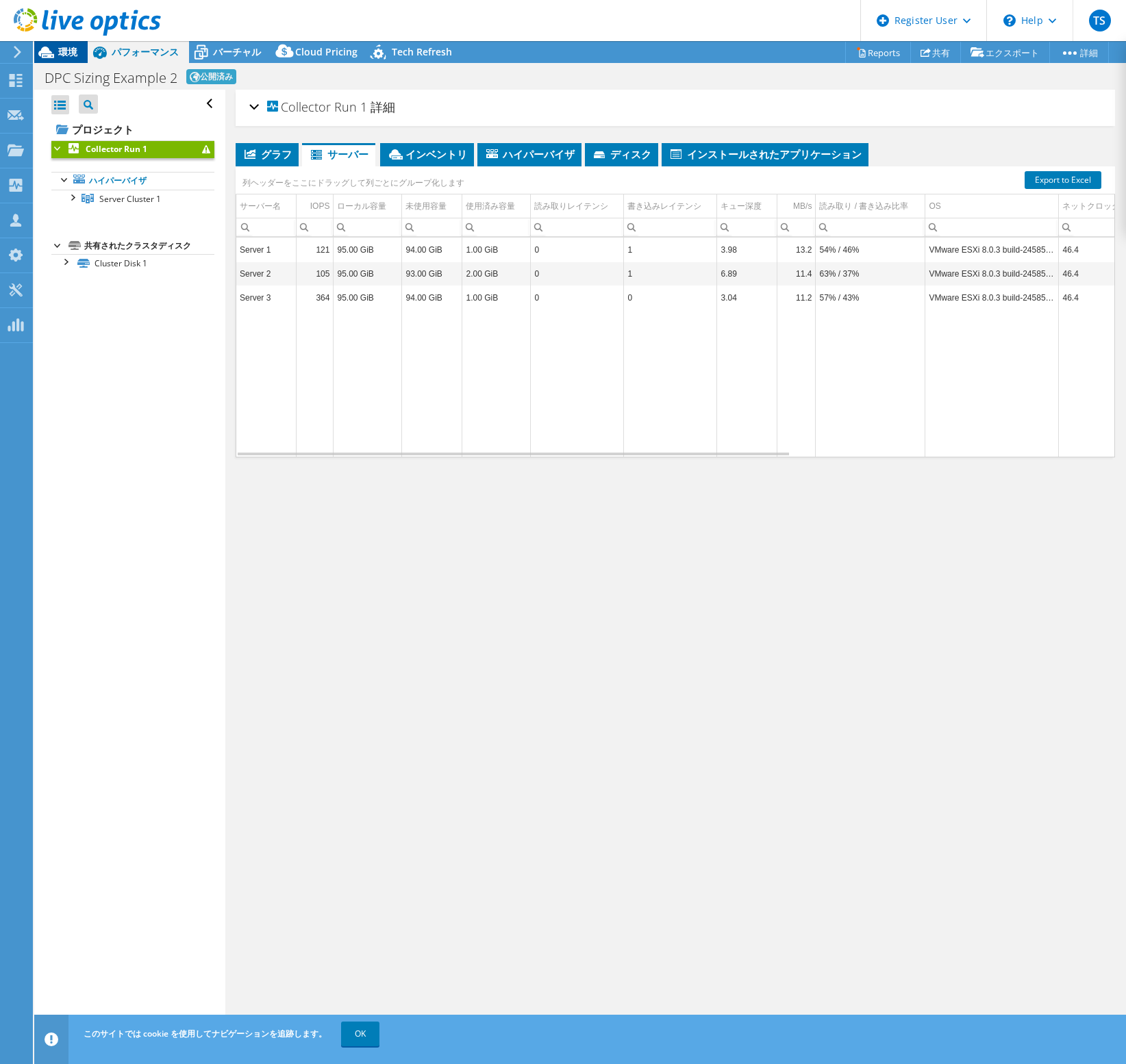
click at [65, 48] on span "環境" at bounding box center [68, 51] width 19 height 13
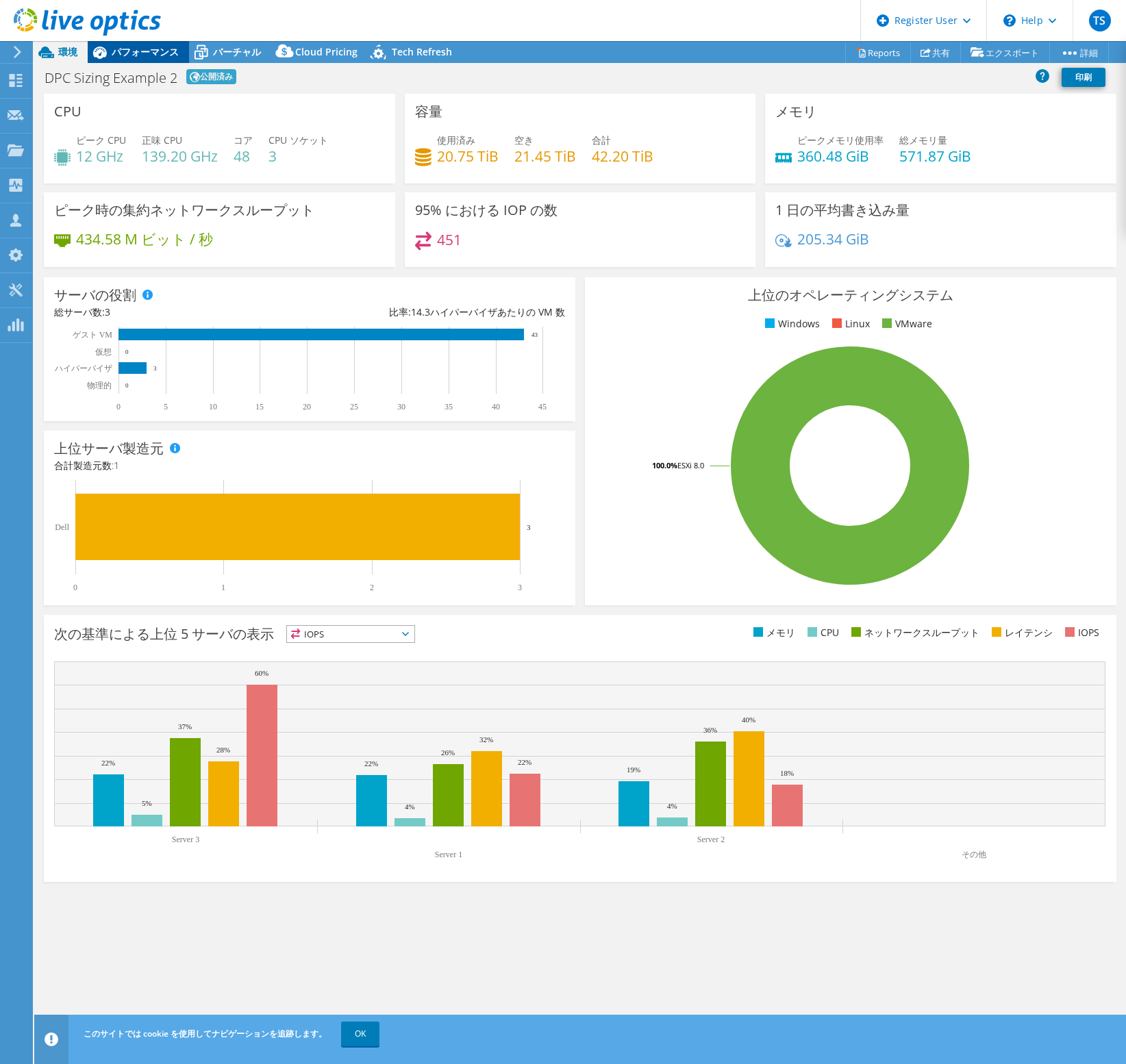
click at [129, 46] on span "パフォーマンス" at bounding box center [145, 51] width 67 height 13
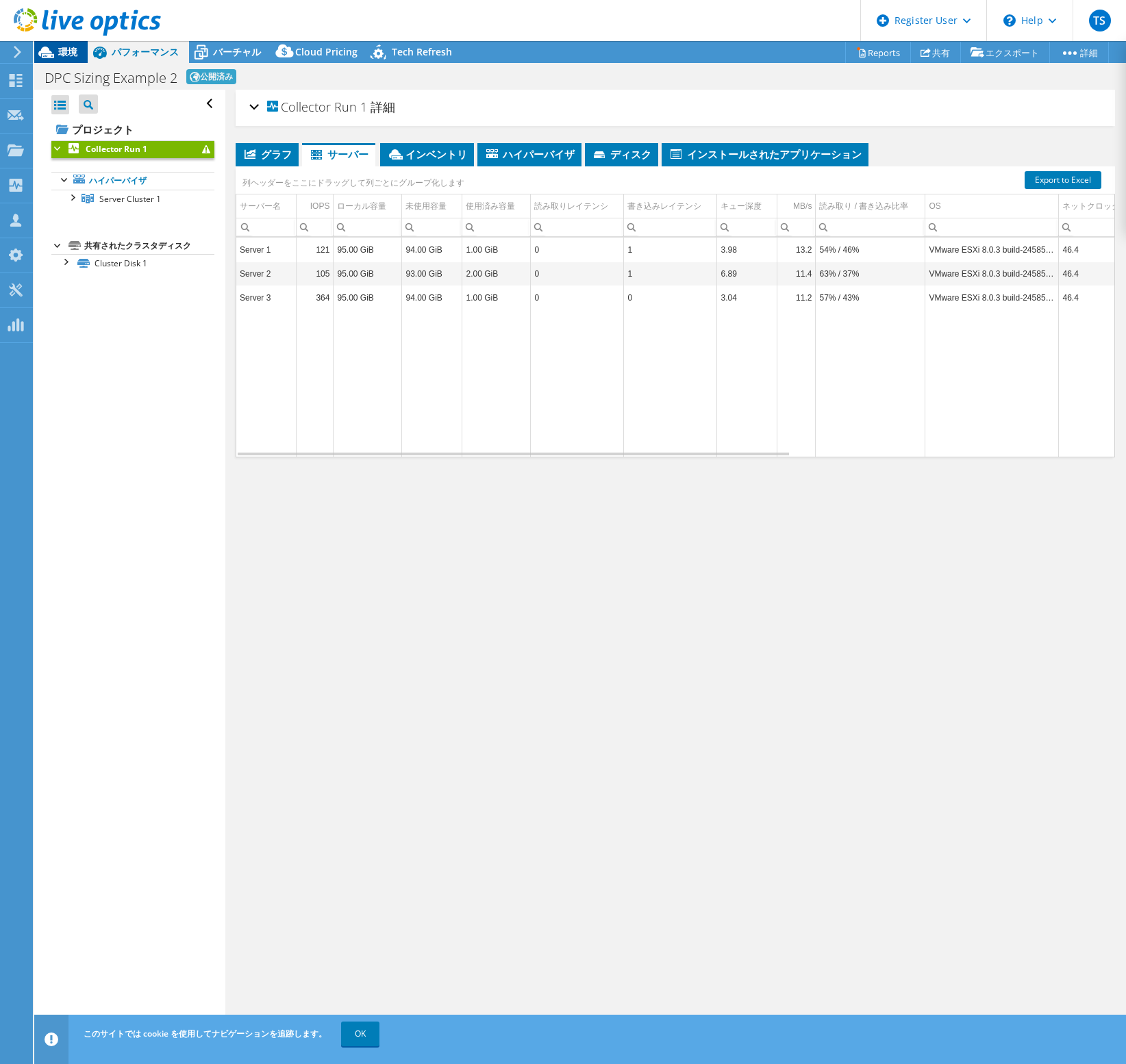
click at [76, 49] on span "環境" at bounding box center [68, 51] width 19 height 13
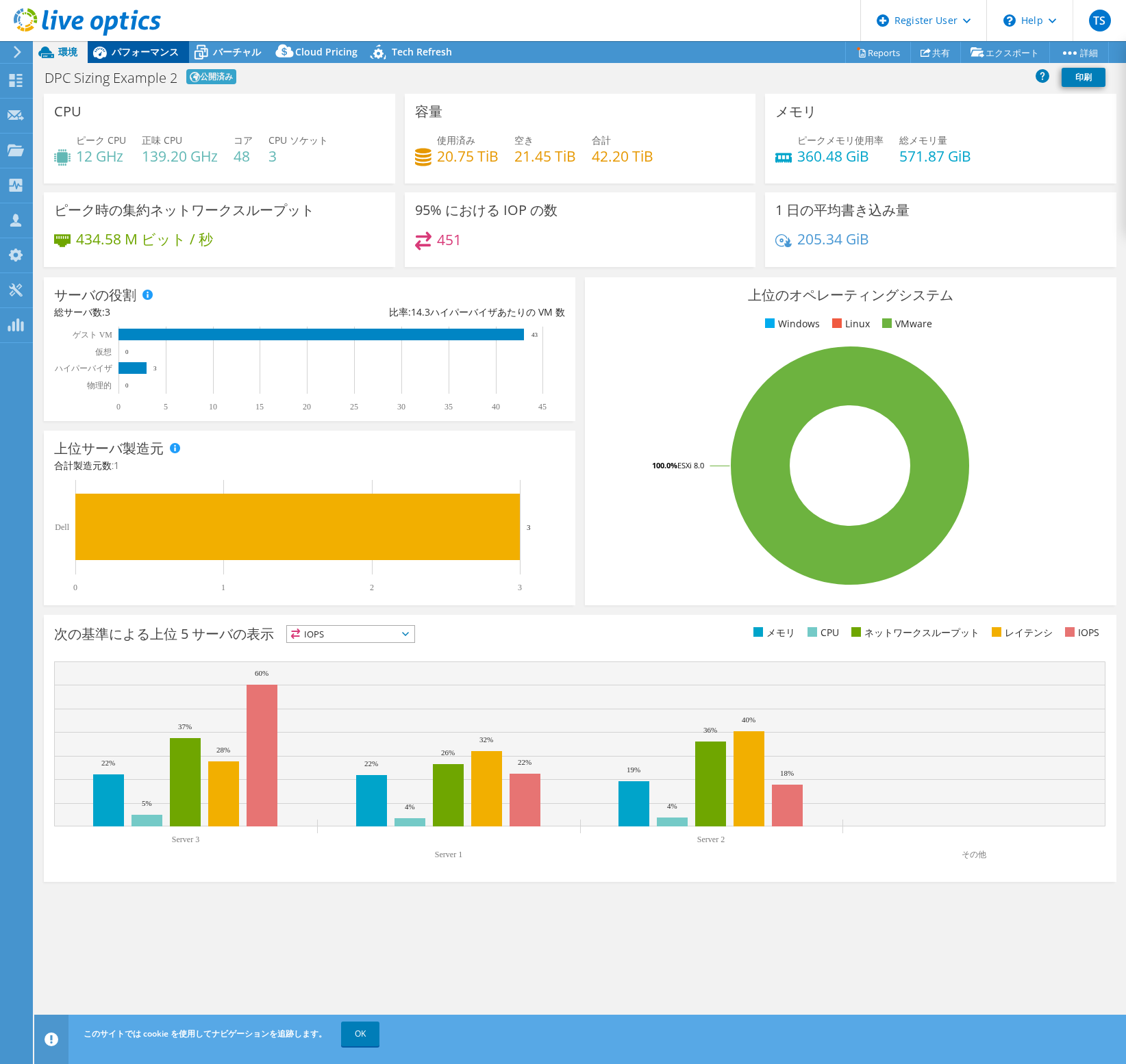
click at [184, 53] on div "パフォーマンス" at bounding box center [138, 51] width 101 height 22
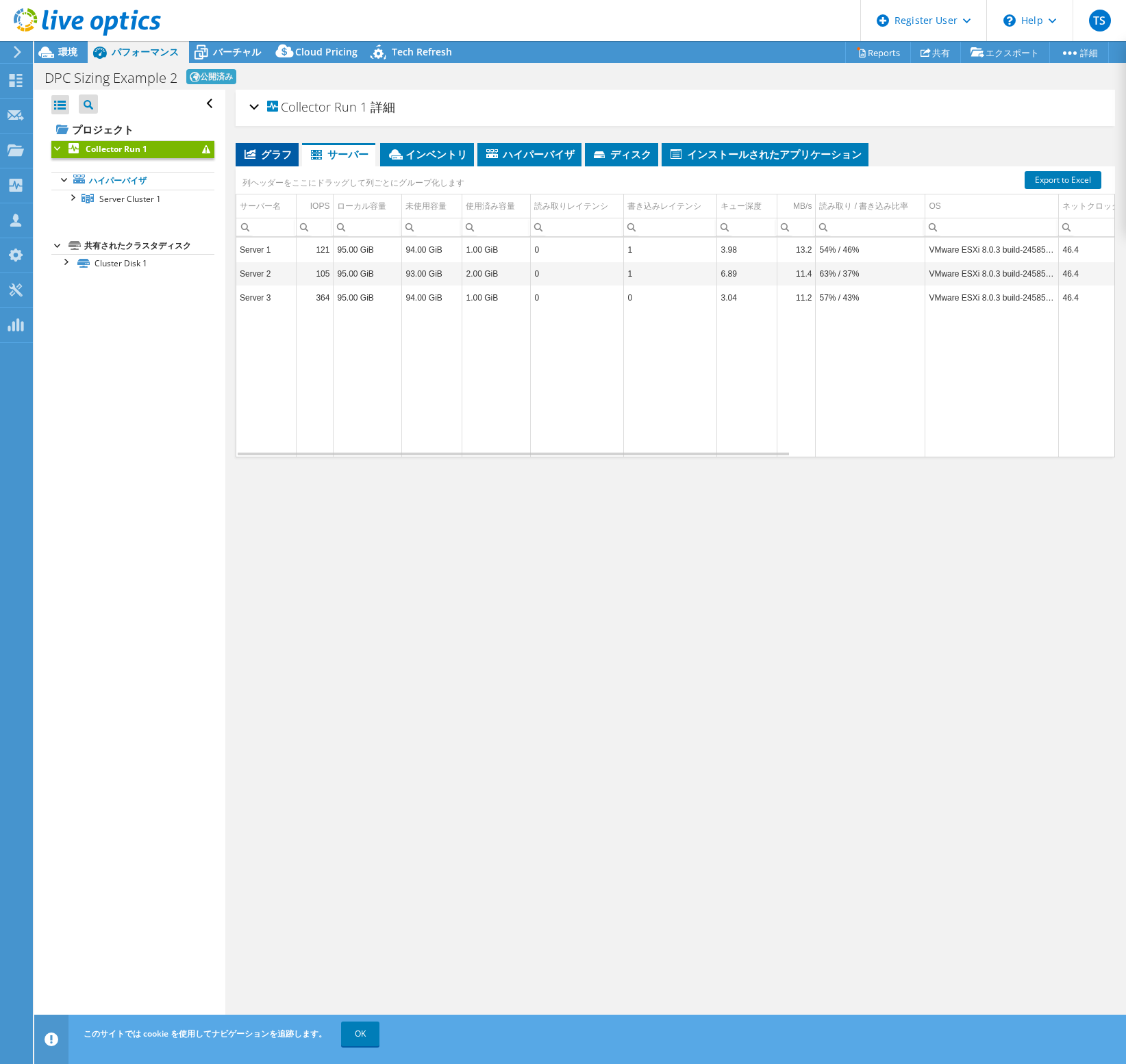
click at [261, 147] on span "グラフ" at bounding box center [266, 154] width 49 height 14
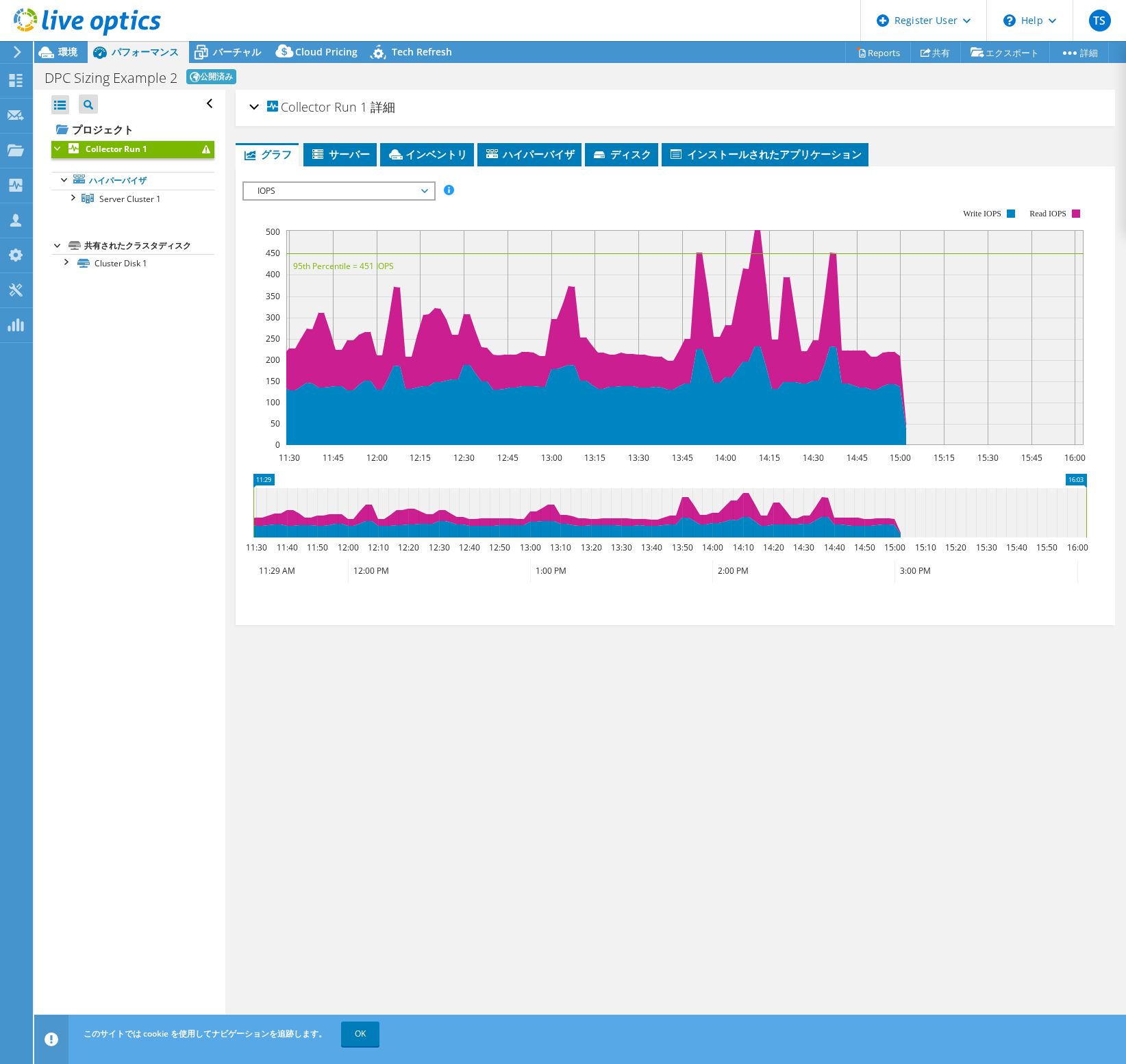
click at [384, 191] on span "IOPS" at bounding box center [339, 191] width 176 height 16
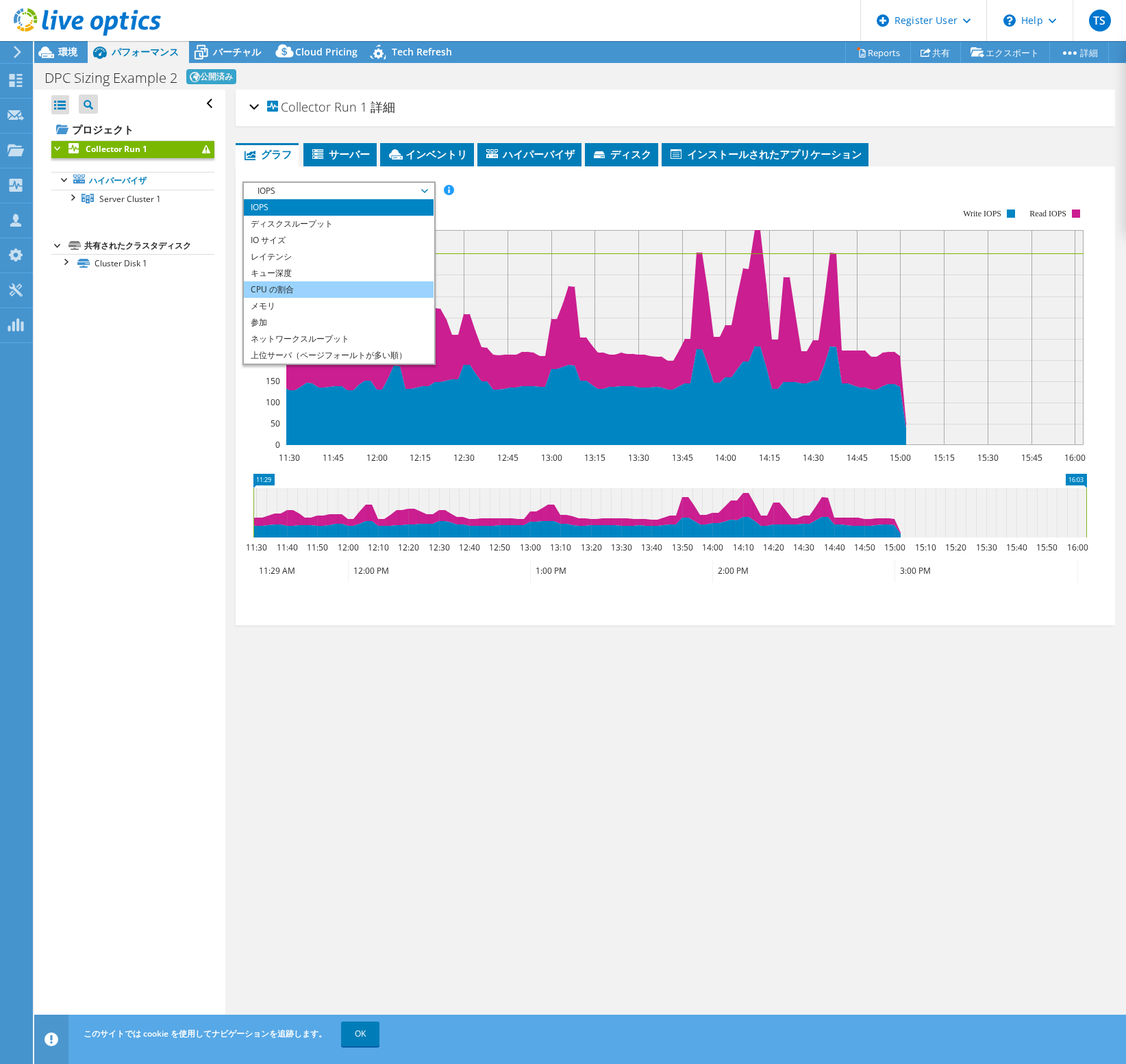
click at [298, 294] on li "CPU の割合" at bounding box center [339, 290] width 190 height 16
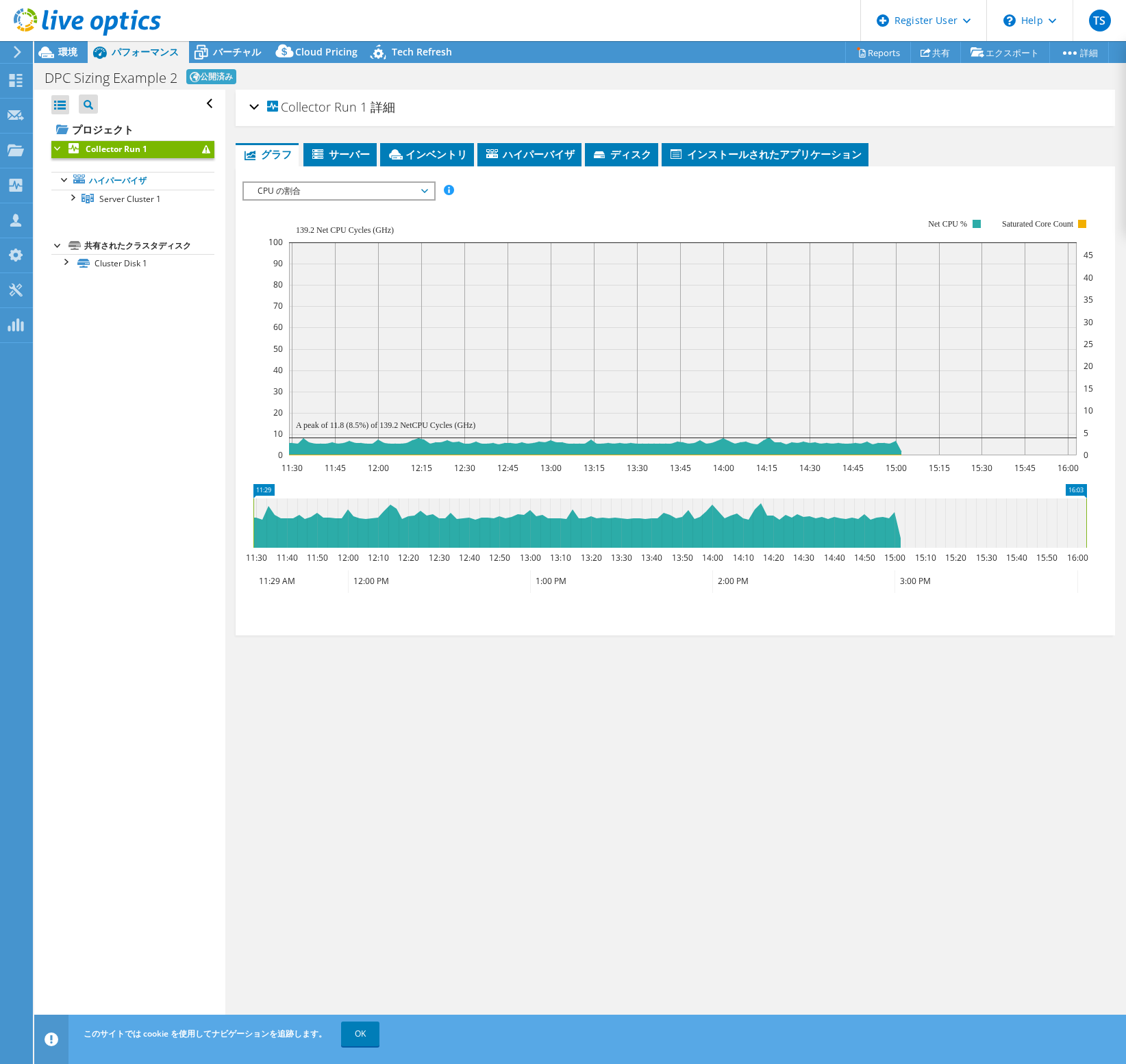
click at [364, 193] on span "CPU の割合" at bounding box center [339, 191] width 176 height 16
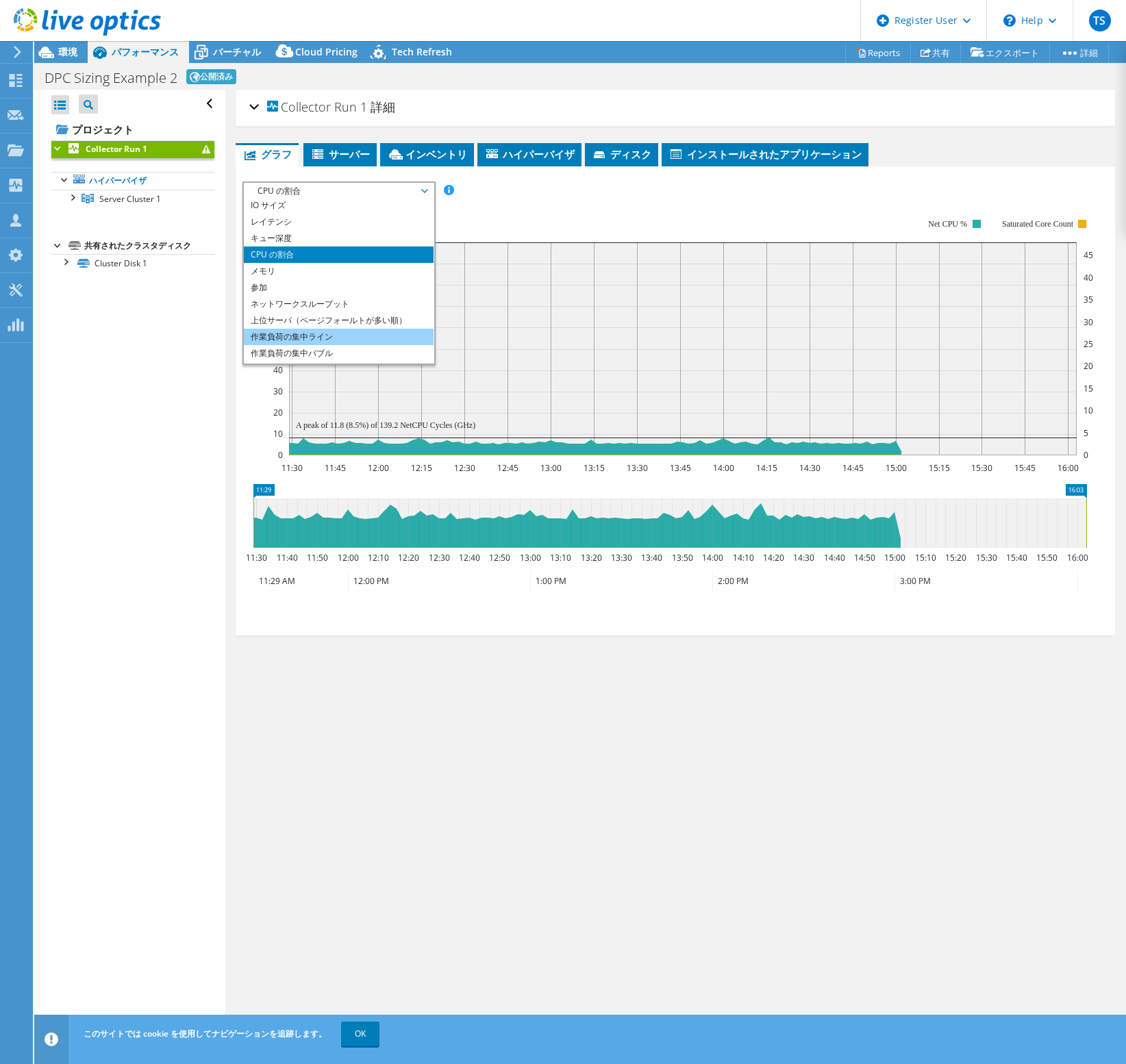
scroll to position [49, 0]
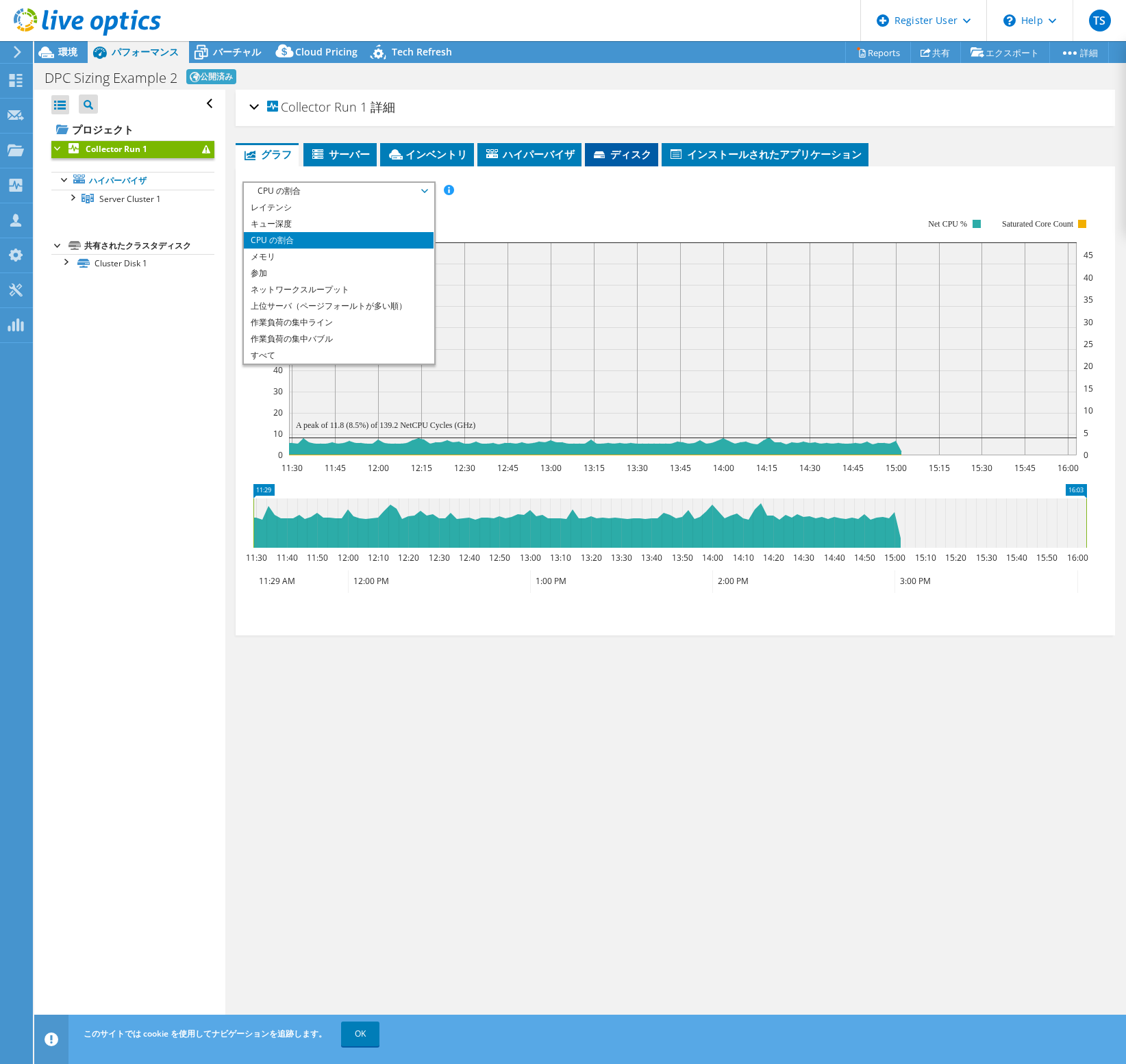
click at [614, 162] on li "ディスク" at bounding box center [621, 154] width 73 height 23
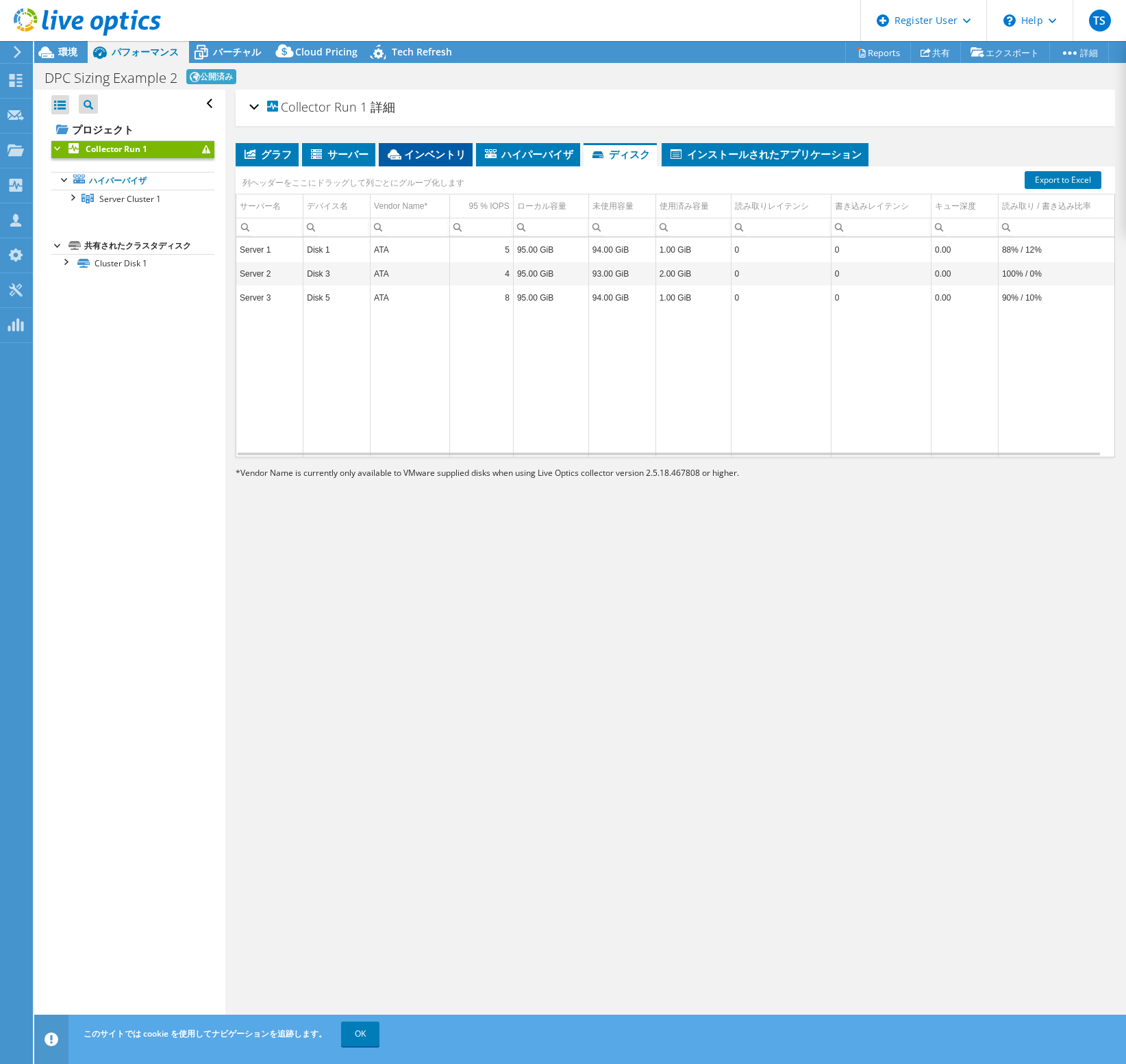
click at [424, 162] on li "インベントリ" at bounding box center [425, 154] width 94 height 23
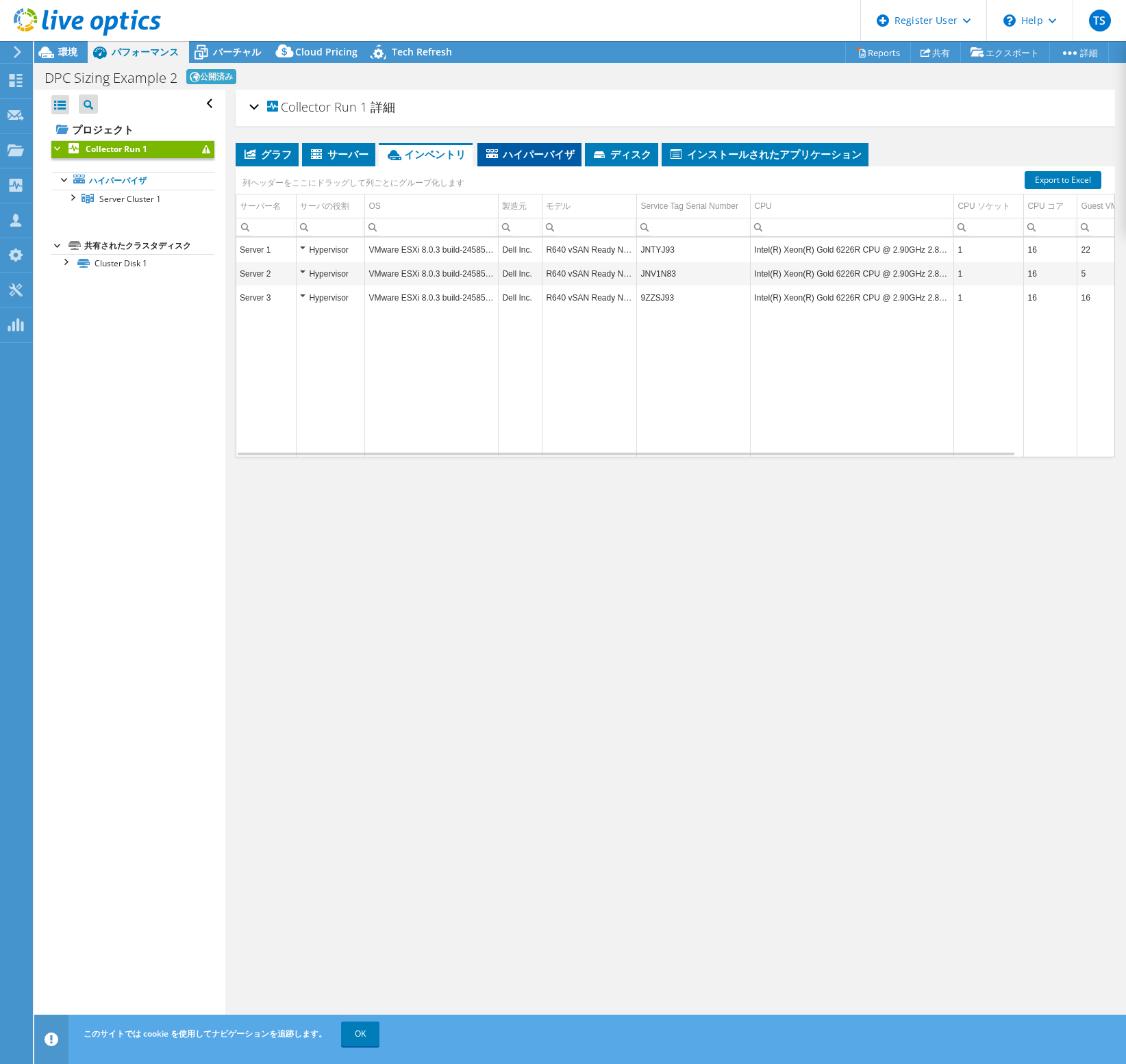
click at [510, 154] on span "ハイパーバイザ" at bounding box center [529, 154] width 90 height 14
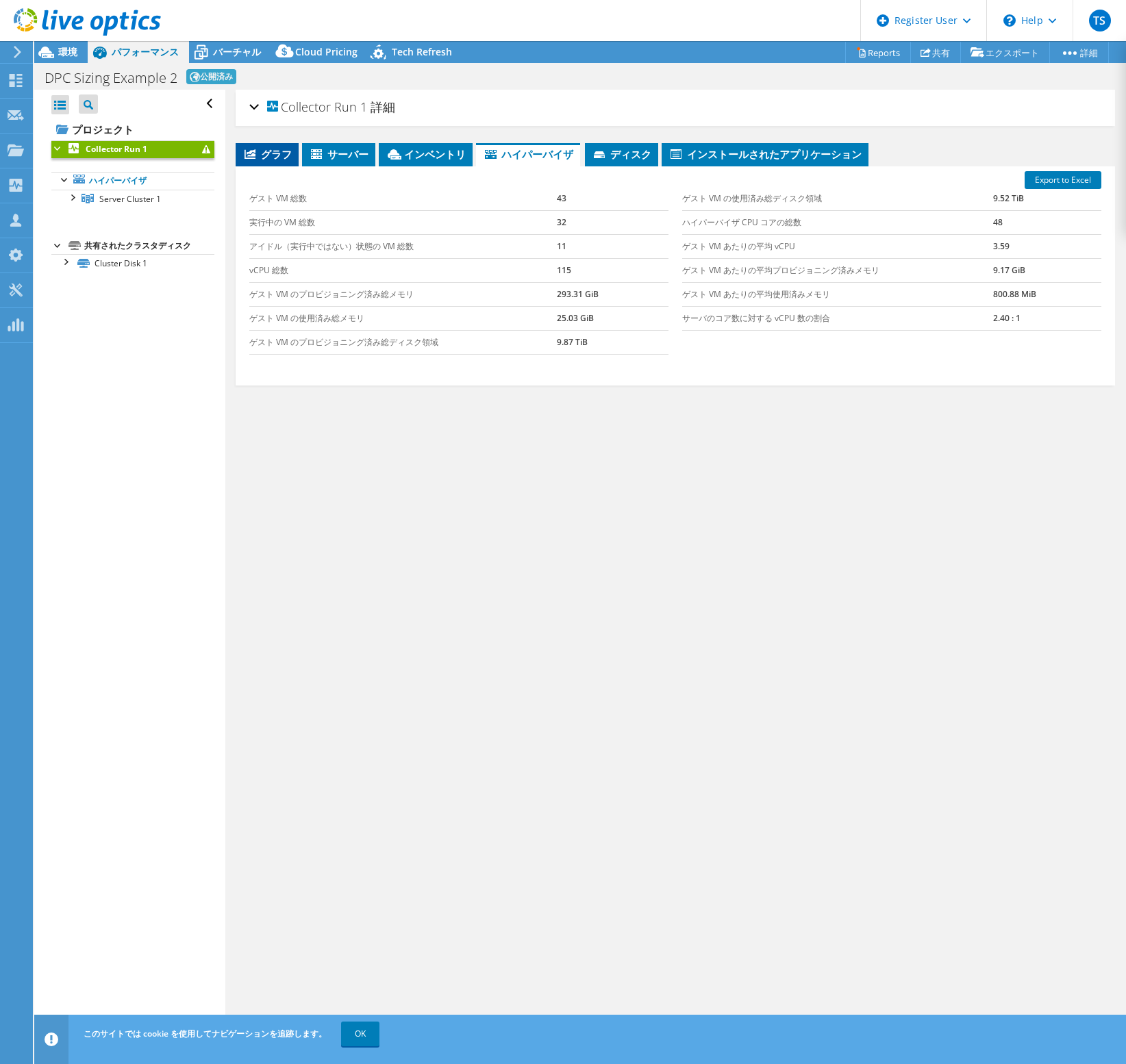
click at [264, 147] on span "グラフ" at bounding box center [266, 154] width 49 height 14
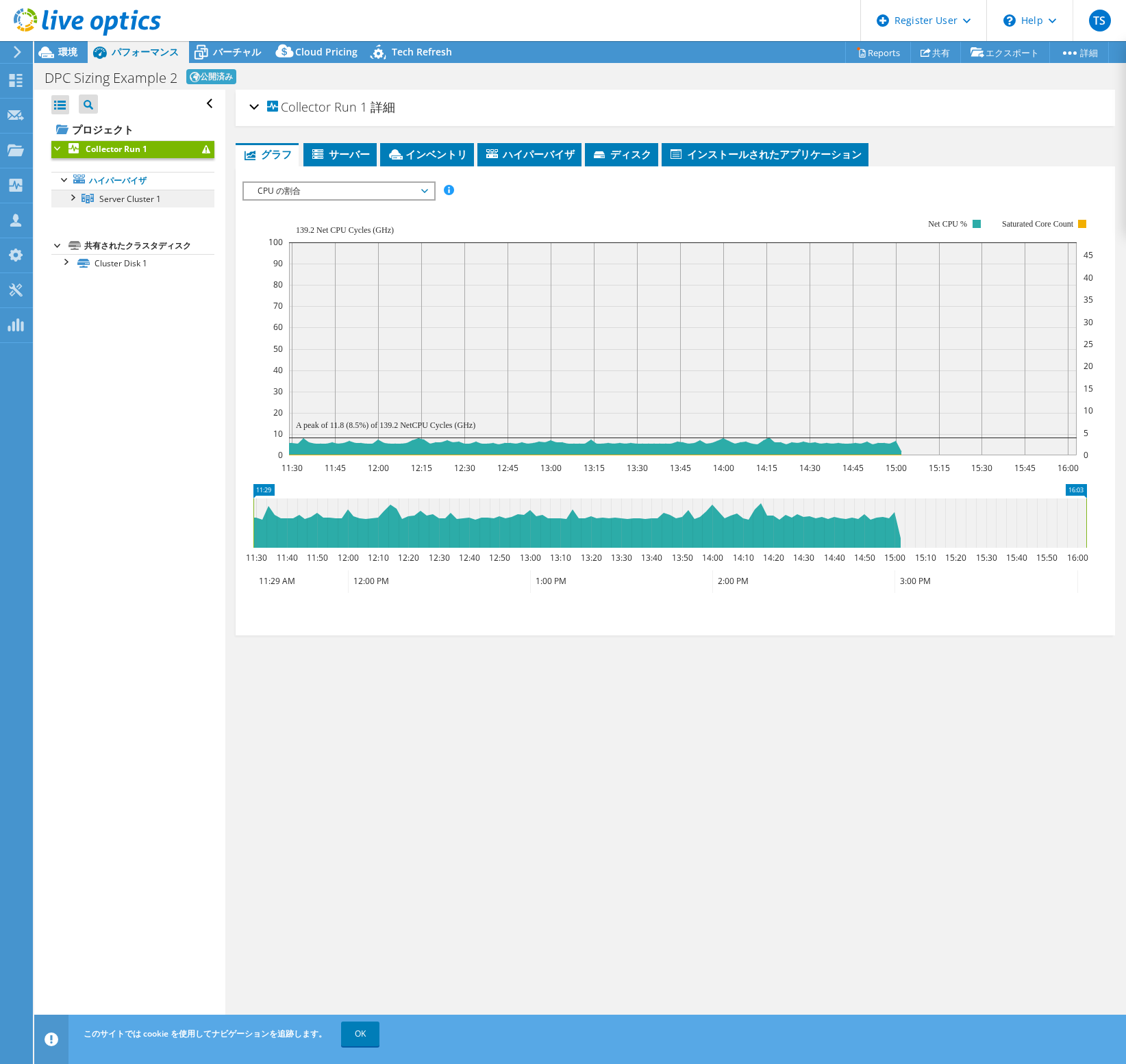
click at [109, 202] on span "Server Cluster 1" at bounding box center [129, 199] width 62 height 11
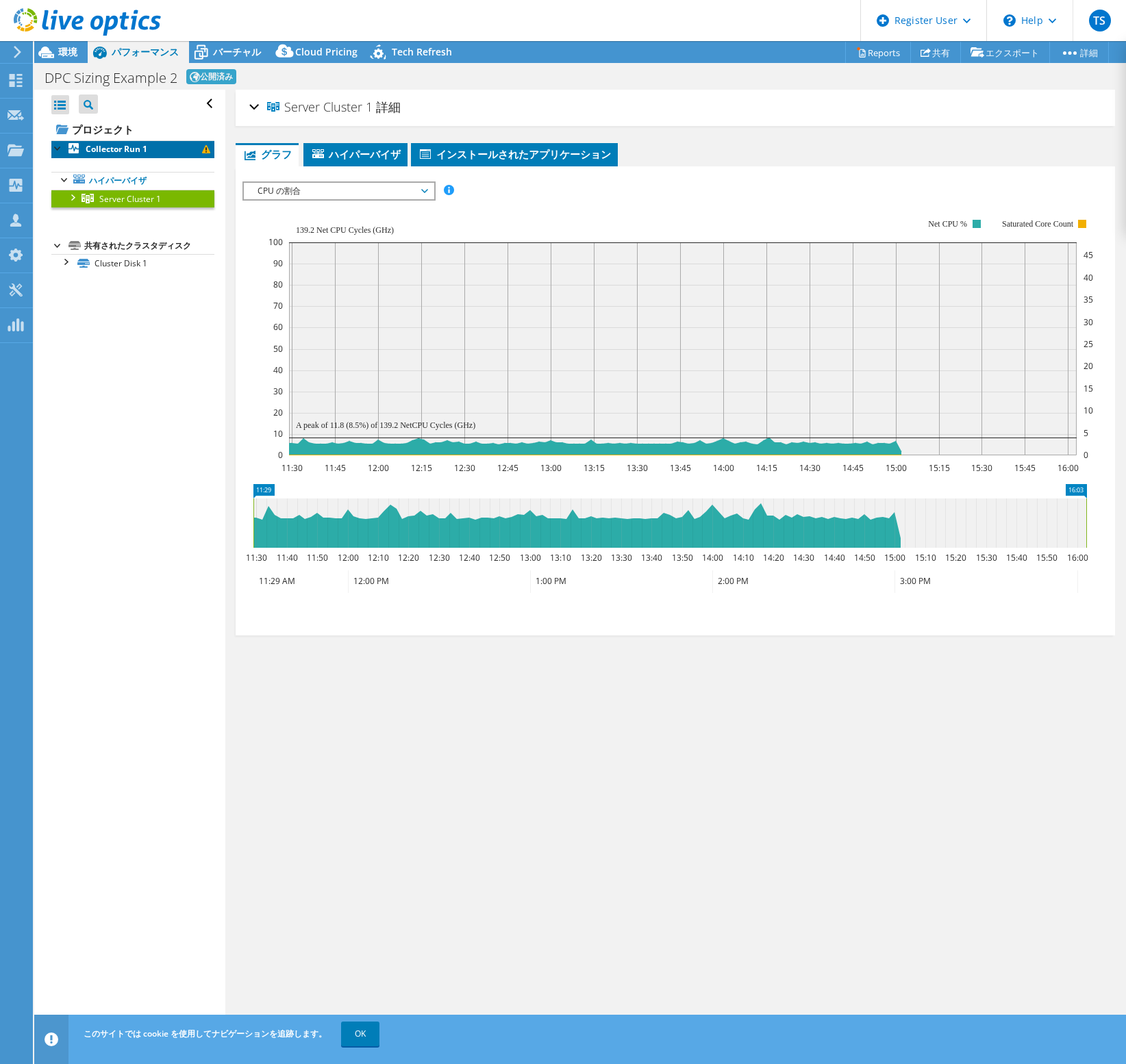
click at [122, 150] on b "Collector Run 1" at bounding box center [116, 149] width 62 height 11
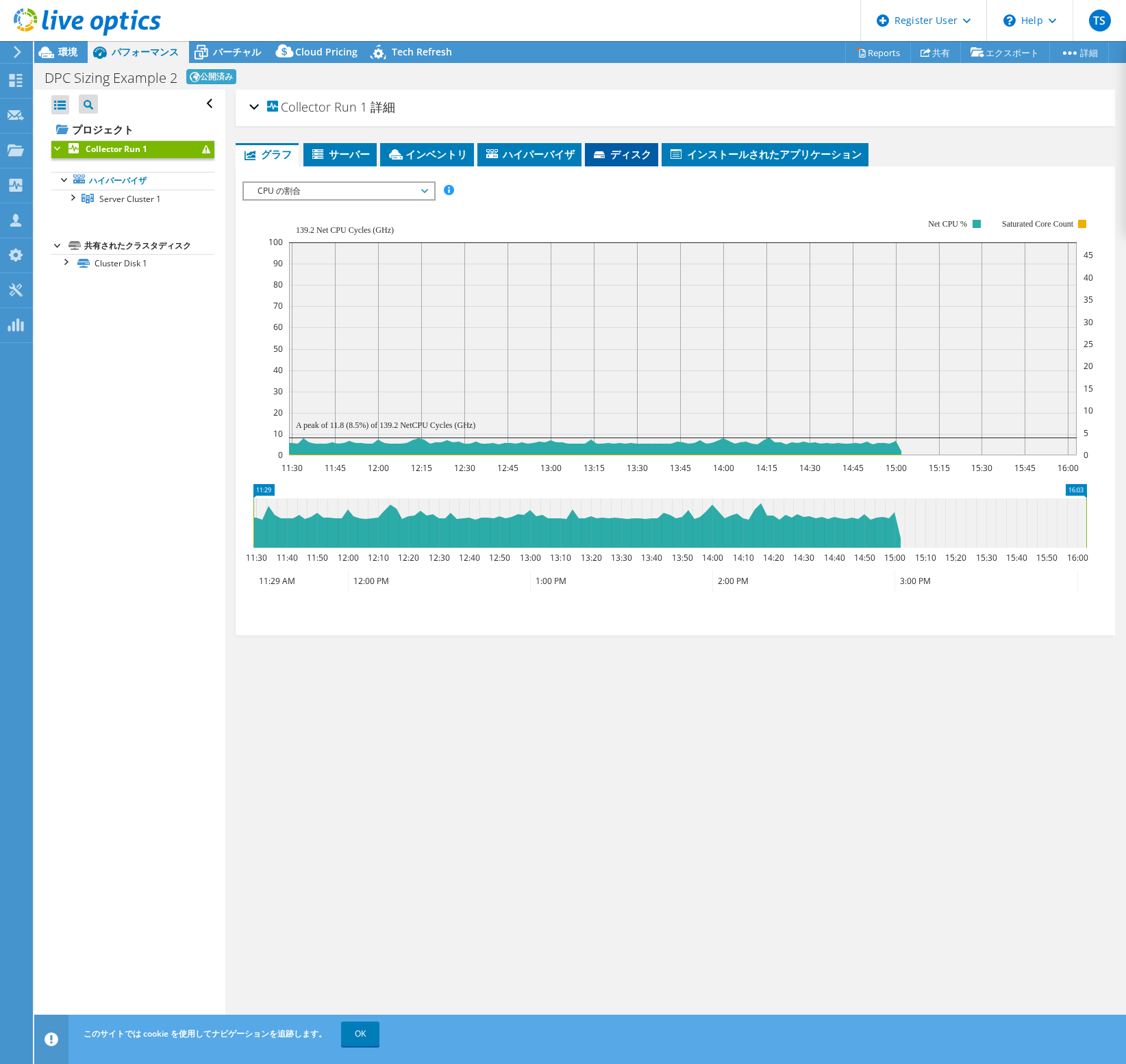
click at [654, 150] on li "ディスク" at bounding box center [621, 154] width 73 height 23
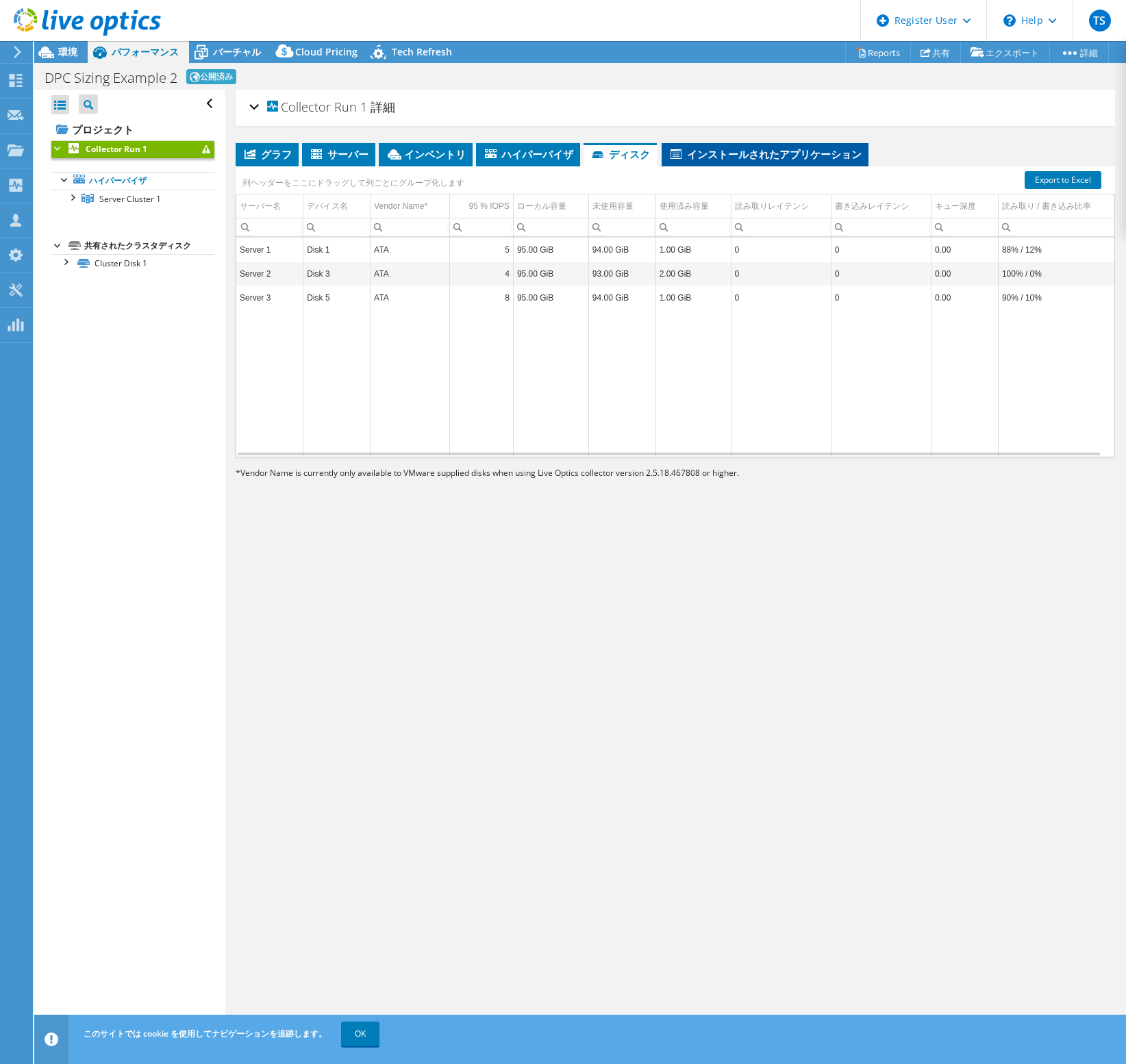
click at [694, 150] on span "インストールされたアプリケーション" at bounding box center [765, 154] width 193 height 14
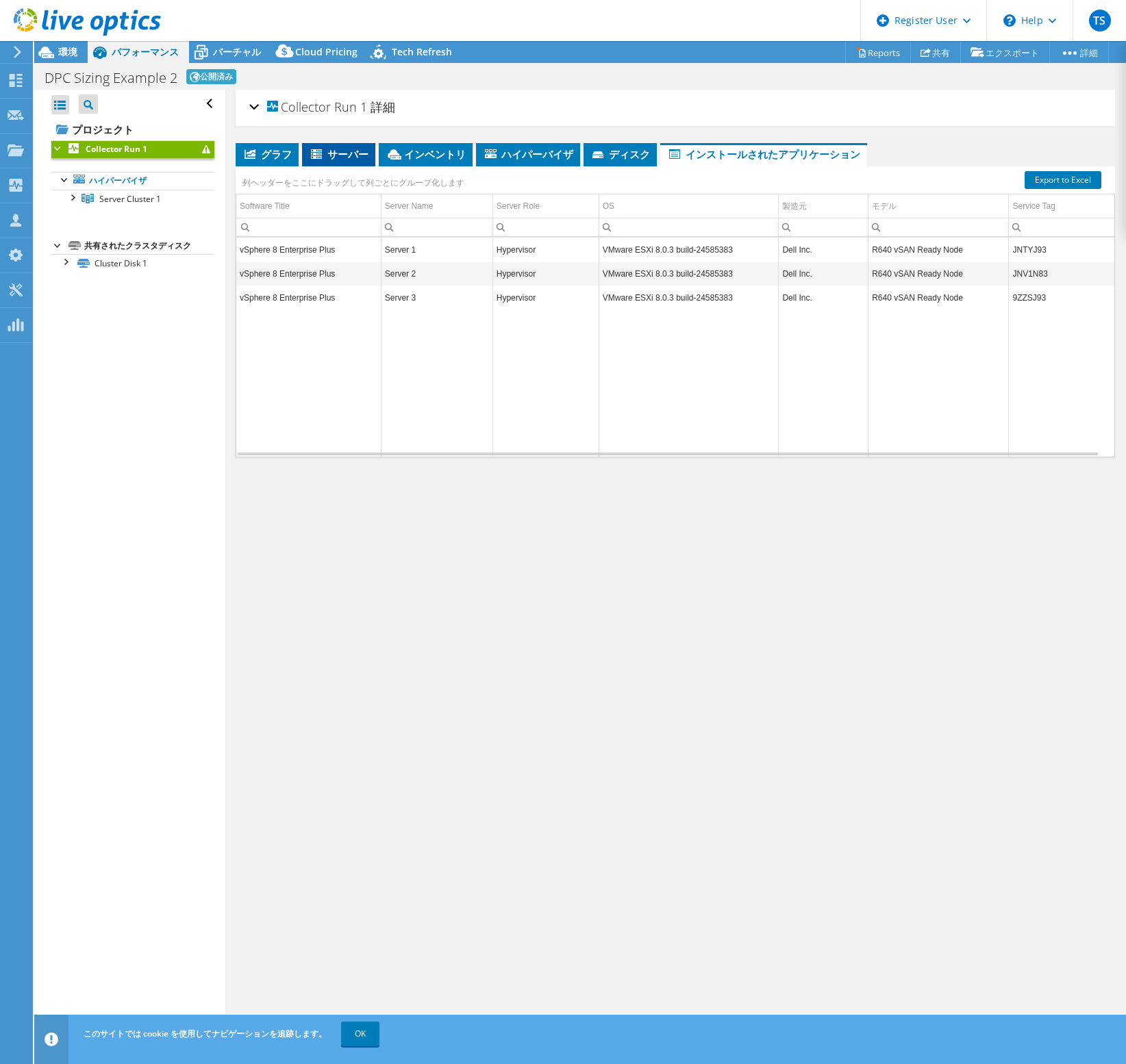
click at [346, 154] on span "サーバー" at bounding box center [339, 154] width 60 height 14
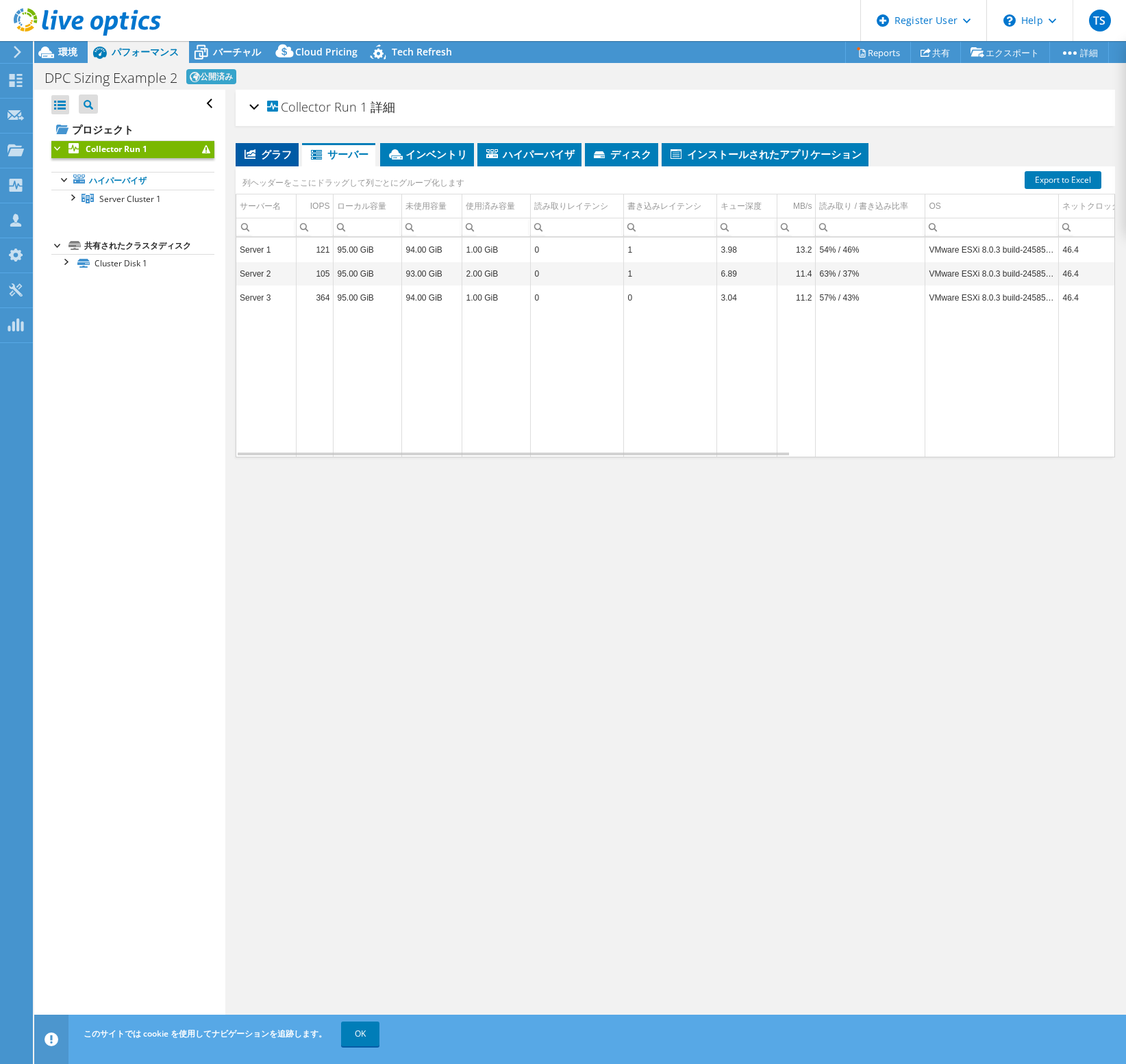
click at [240, 146] on li "グラフ" at bounding box center [267, 154] width 63 height 23
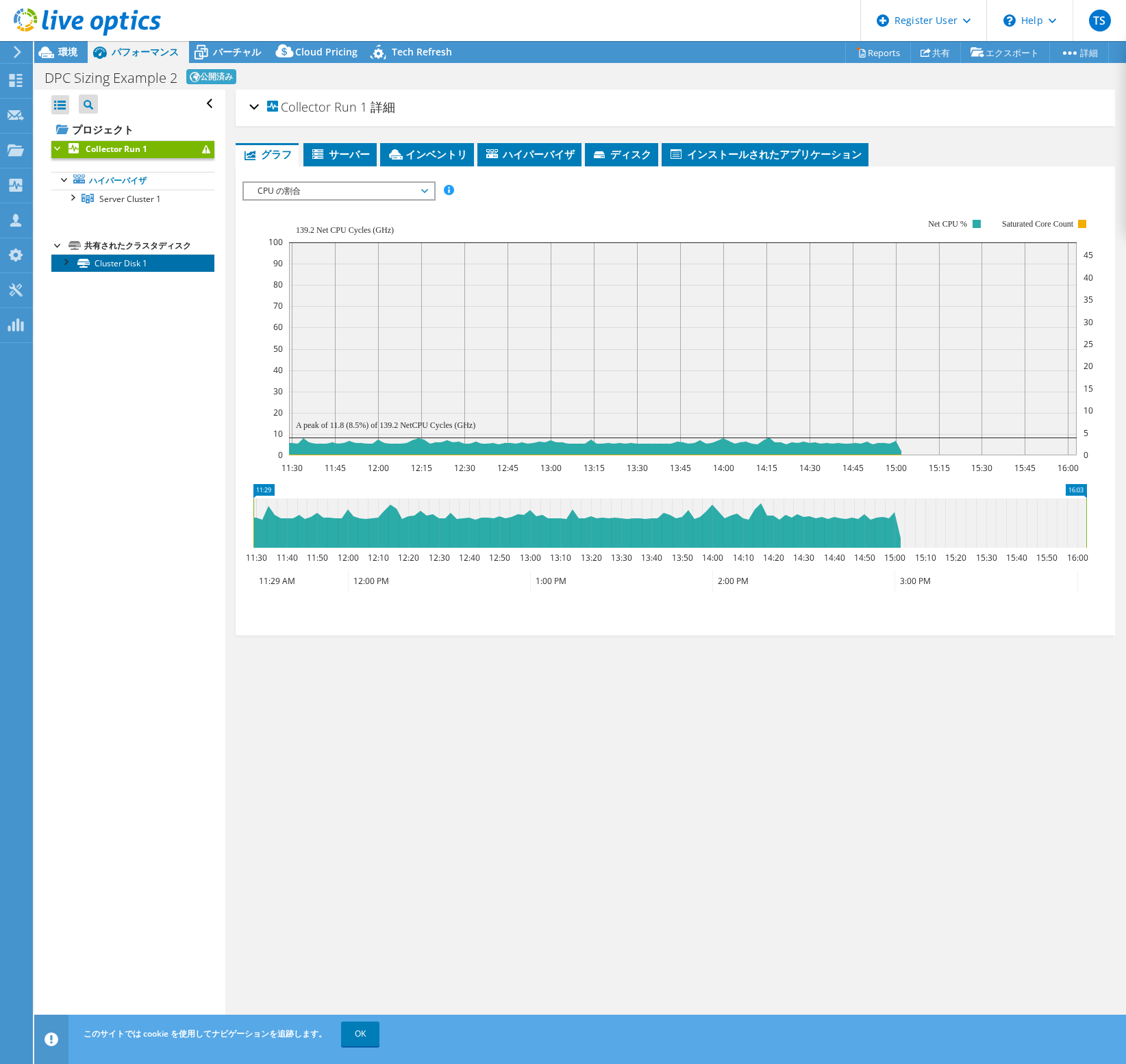
click at [134, 260] on link "Cluster Disk 1" at bounding box center [133, 263] width 163 height 18
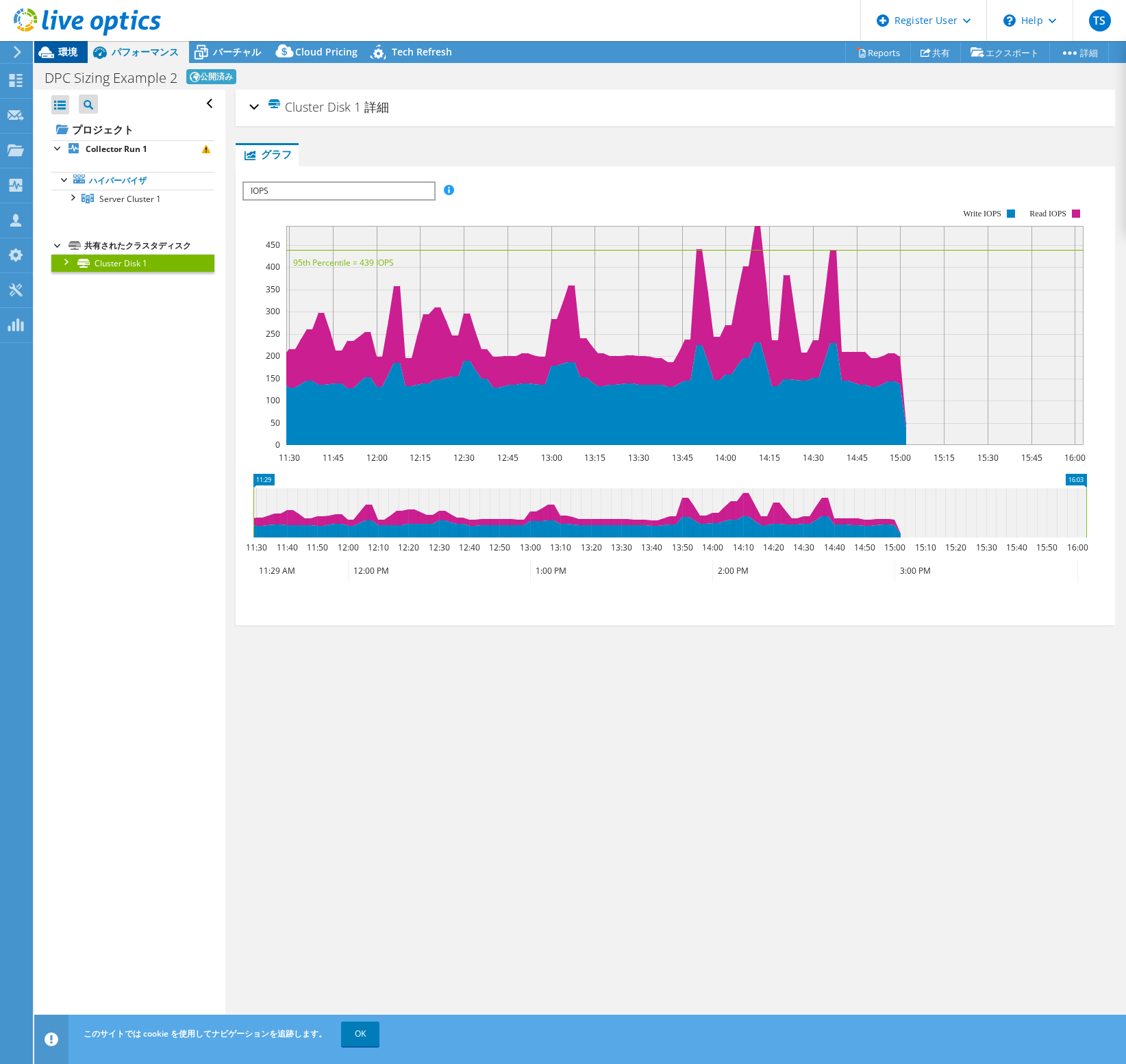
click at [67, 49] on span "環境" at bounding box center [68, 51] width 19 height 13
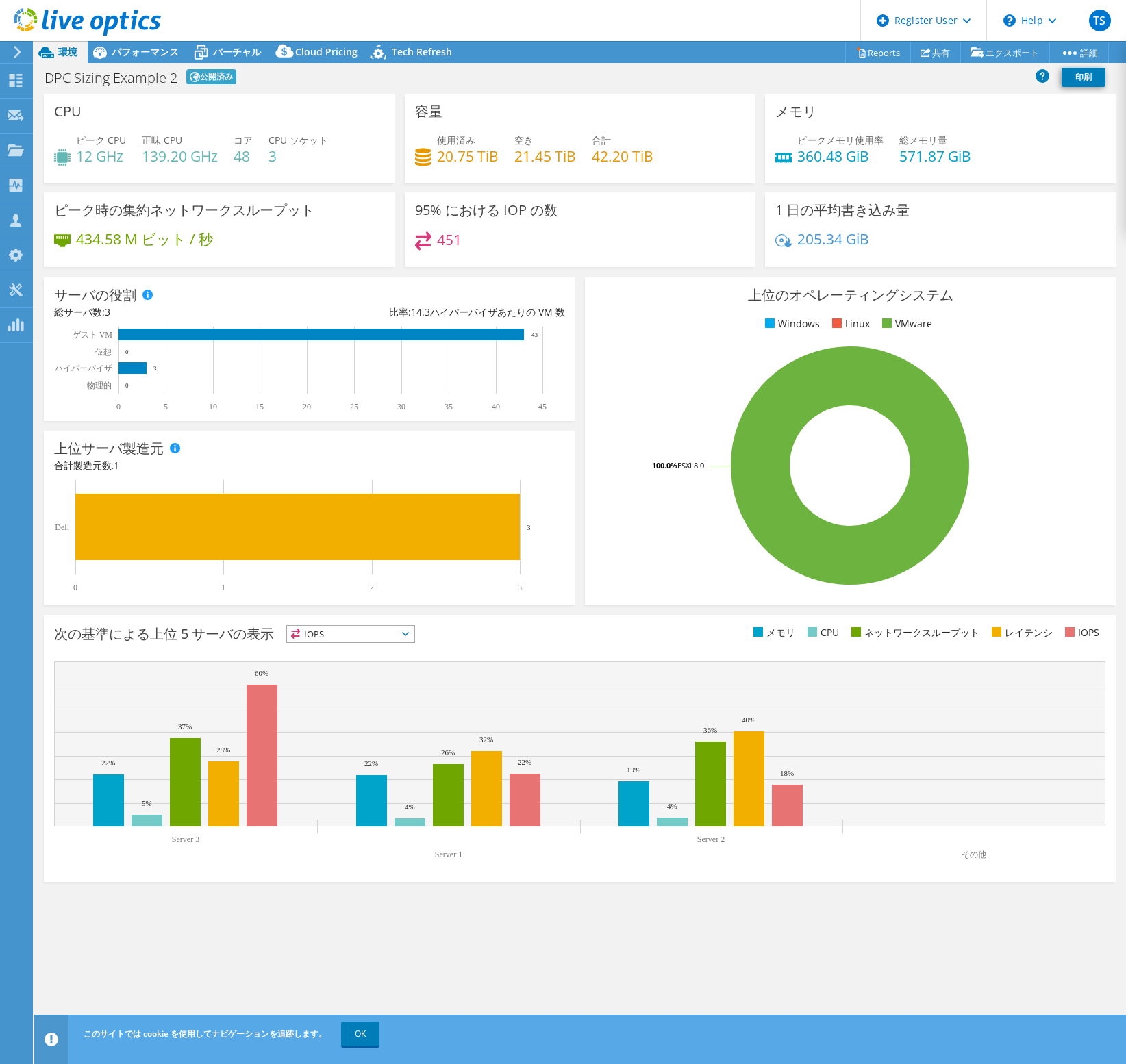
click at [761, 16] on header "TS Dell ユーザー Teppei Sagara Teppei.Sagara@Dell.com Dell My Profile Log Out \n He…" at bounding box center [563, 20] width 1126 height 41
click at [758, 22] on header "TS Dell ユーザー Teppei Sagara Teppei.Sagara@Dell.com Dell My Profile Log Out \n He…" at bounding box center [563, 20] width 1126 height 41
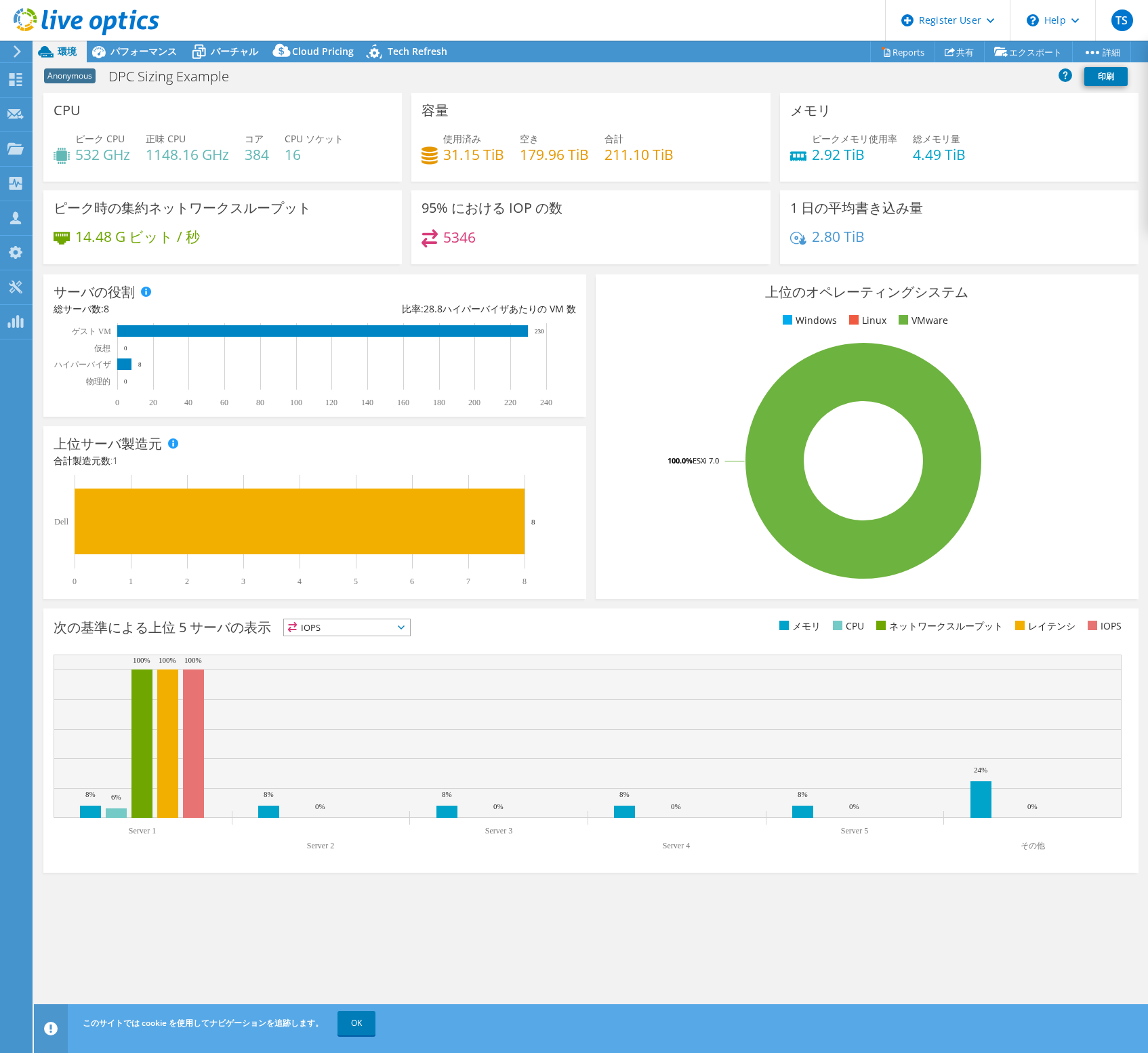
select select "[GEOGRAPHIC_DATA]"
select select "JPY"
click at [472, 333] on rect at bounding box center [322, 331] width 411 height 11
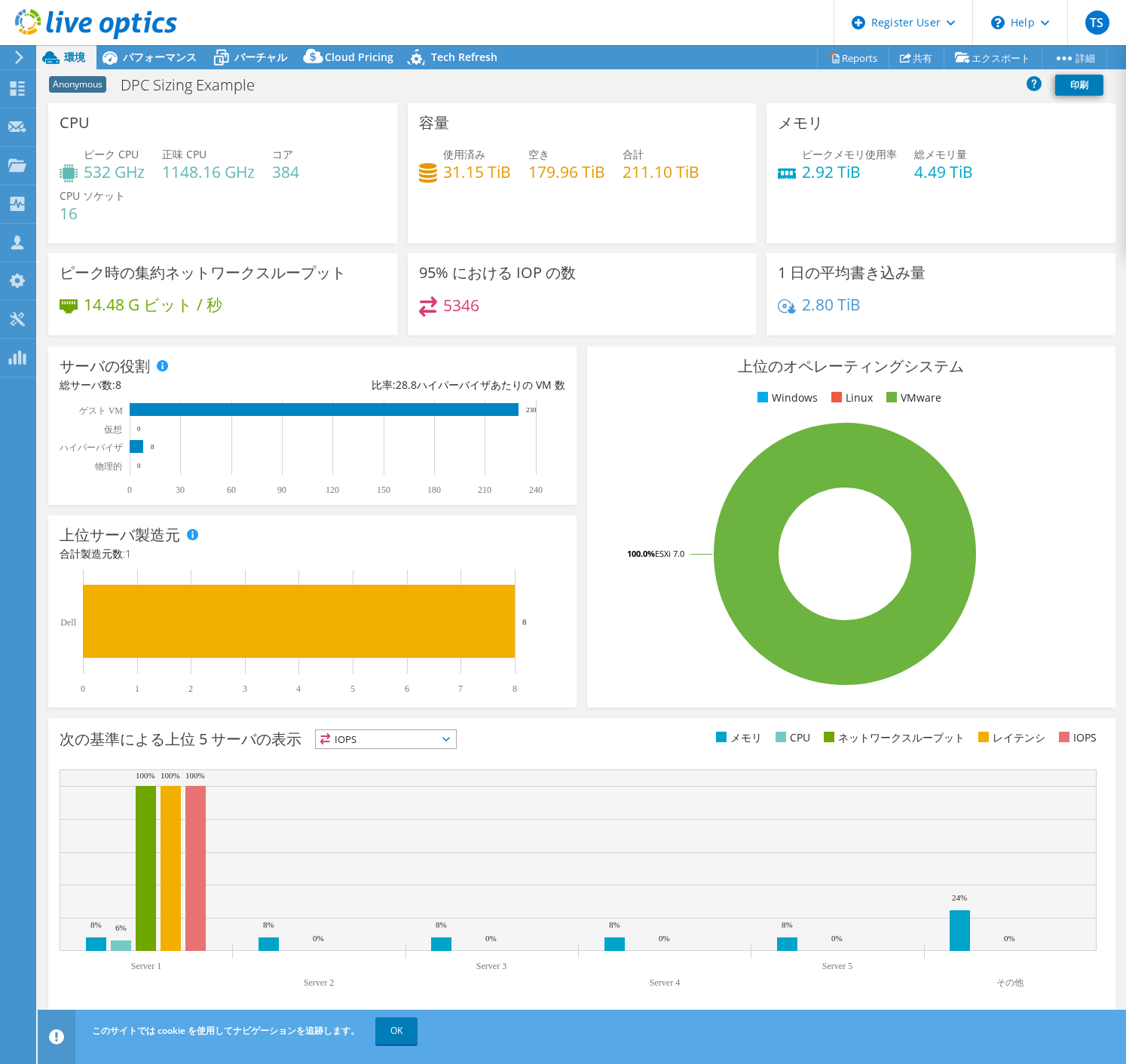
select select "[GEOGRAPHIC_DATA]"
select select "JPY"
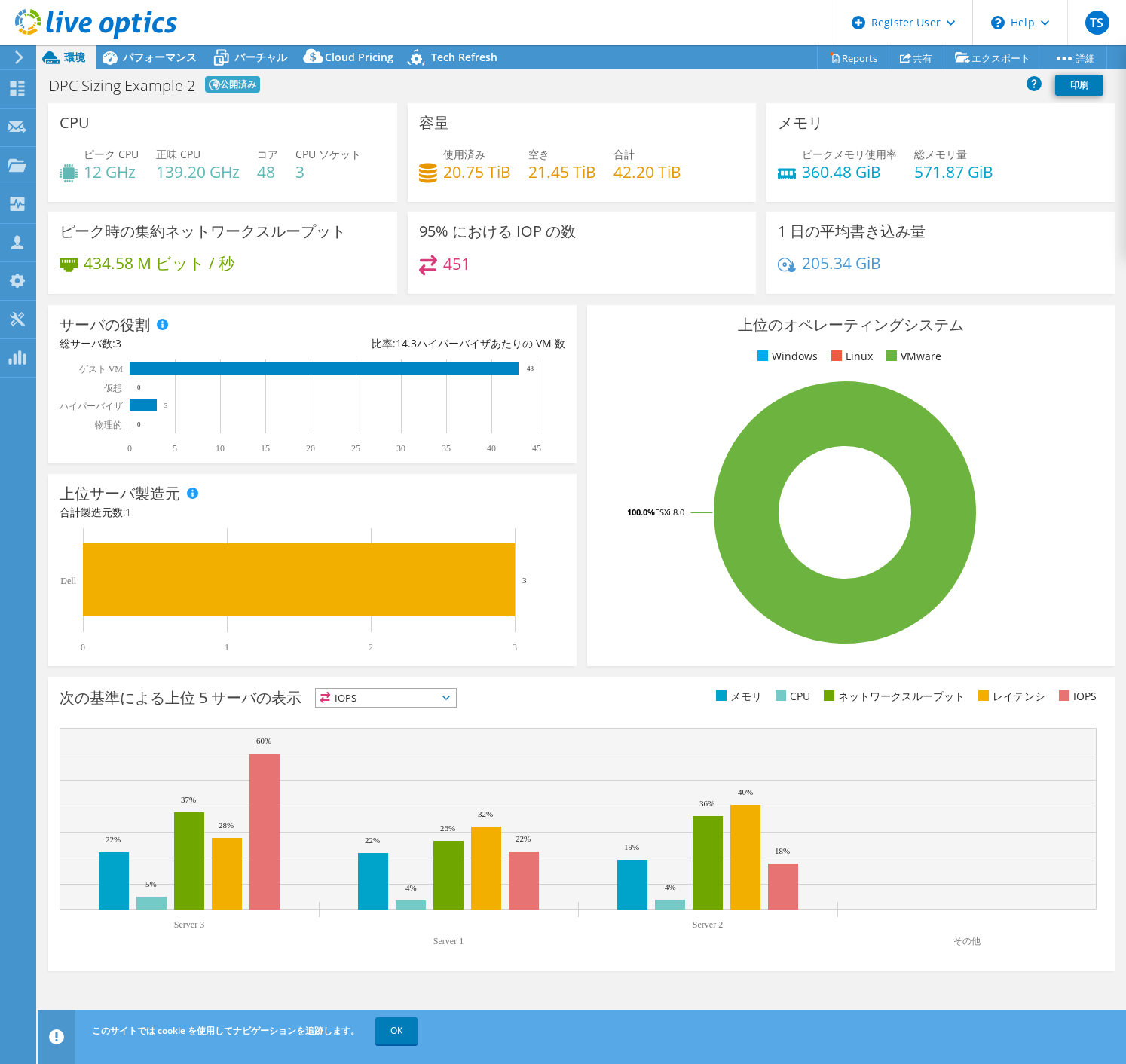
select select "[GEOGRAPHIC_DATA]"
select select "JPY"
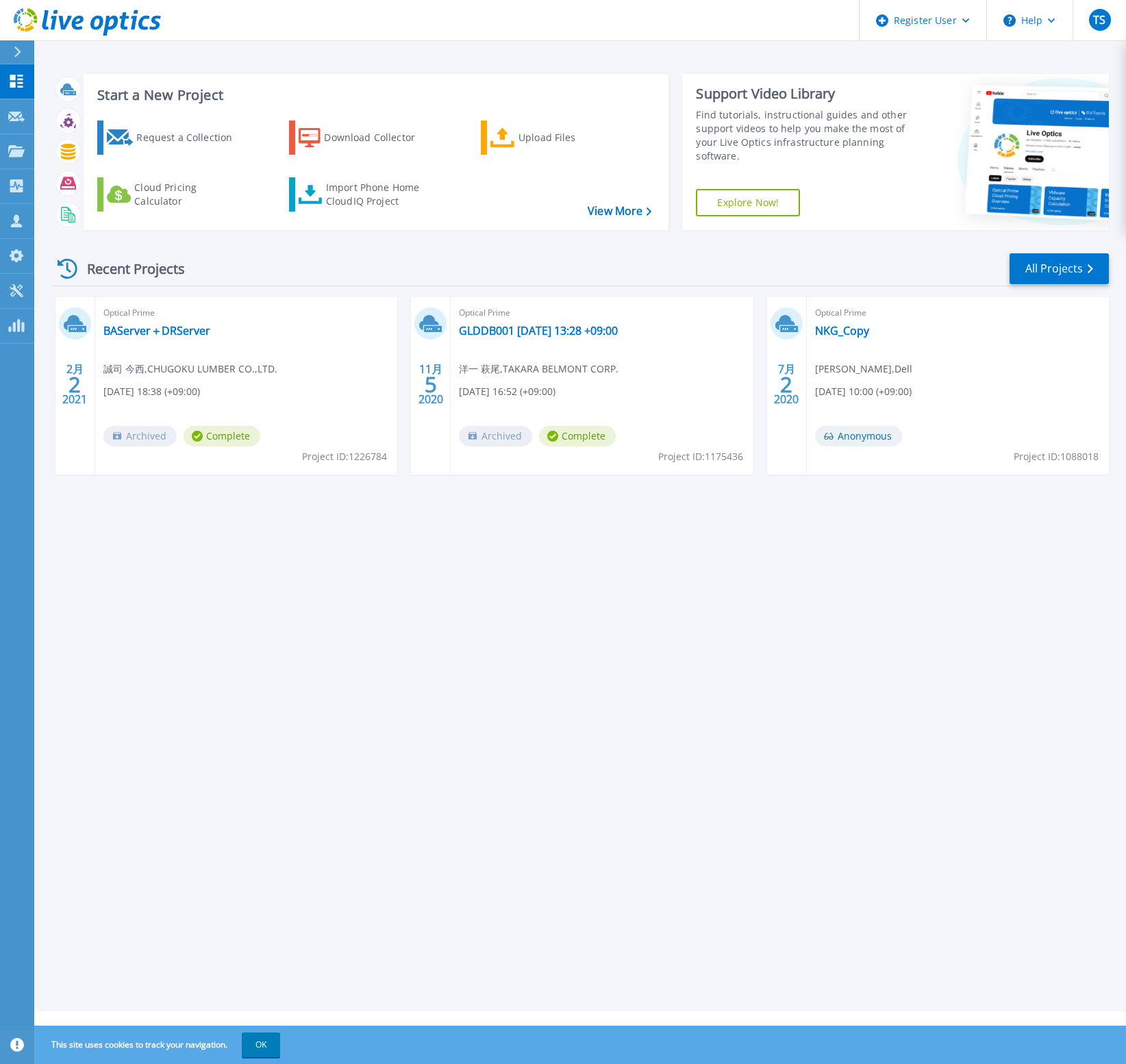
click at [20, 52] on icon at bounding box center [18, 52] width 7 height 11
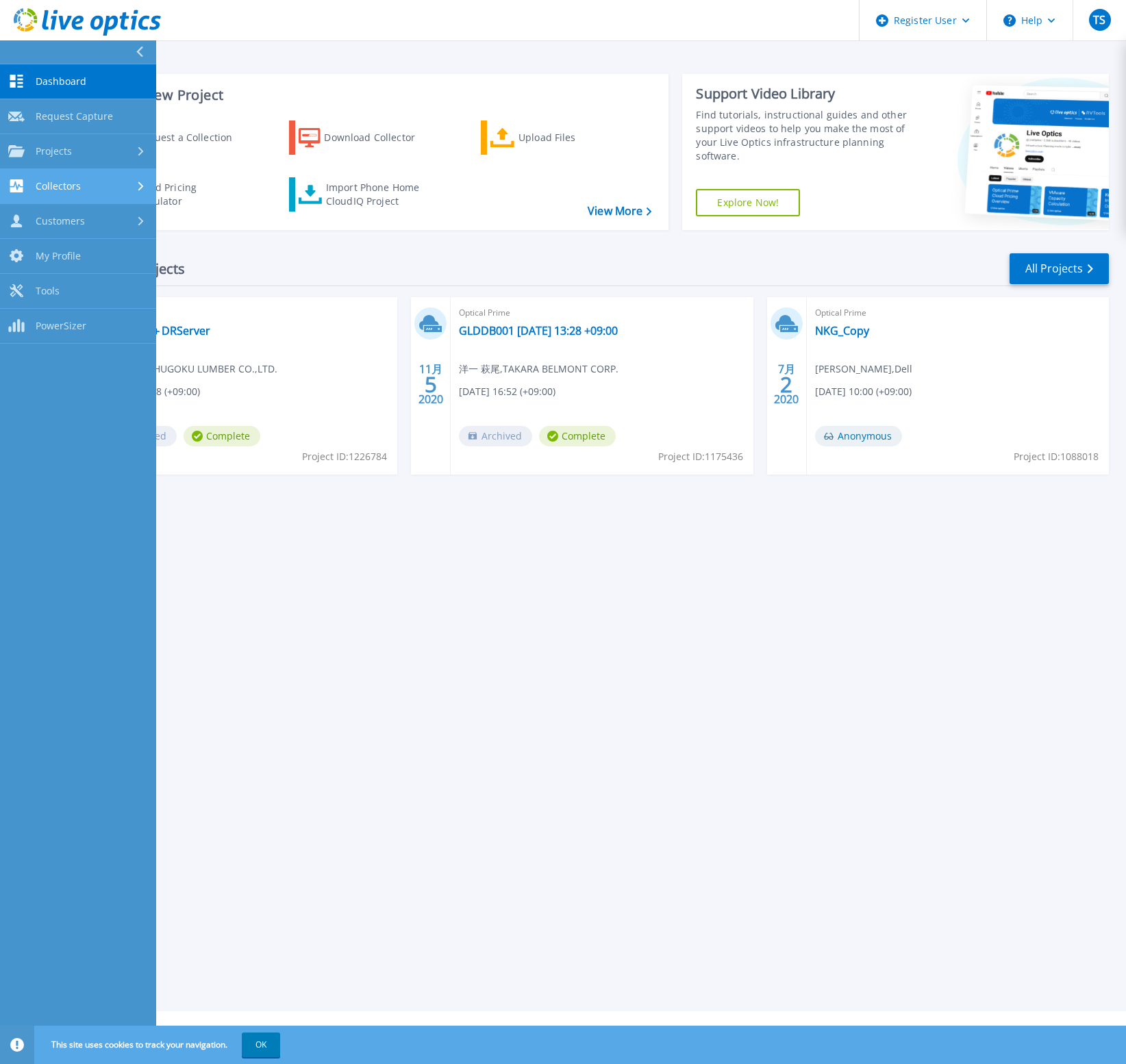
click at [129, 185] on div "Collectors" at bounding box center [78, 186] width 140 height 13
